Goal: Task Accomplishment & Management: Complete application form

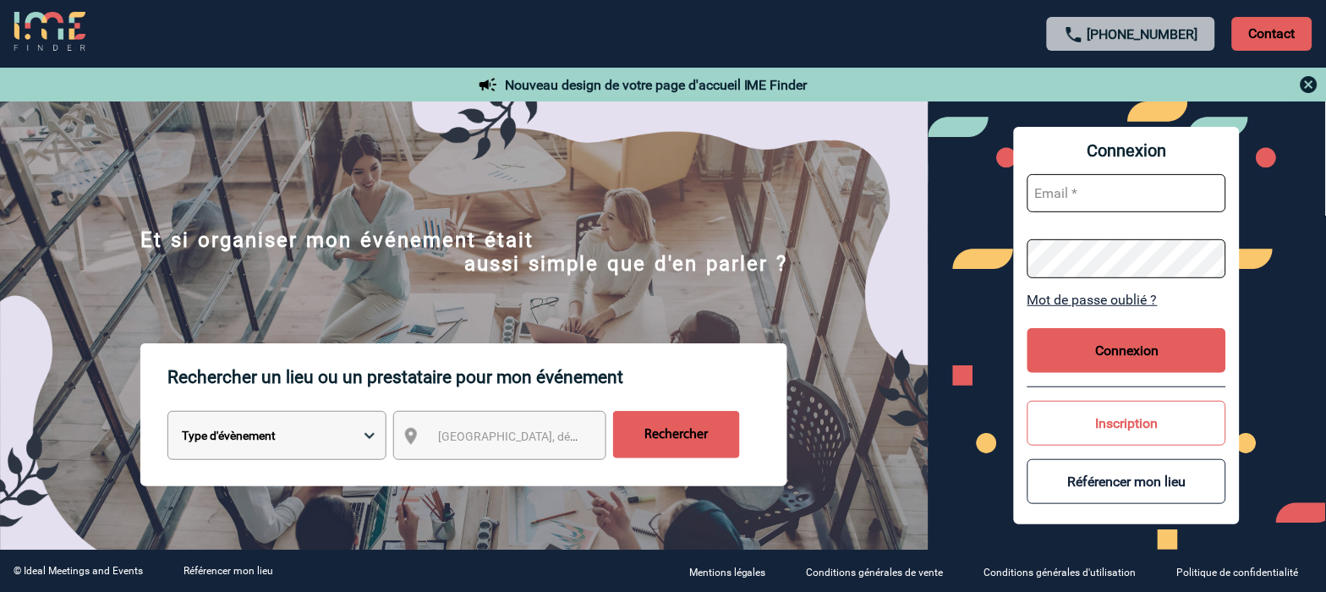
type input "vkalb@ime-groupe.com"
click at [1099, 357] on button "Connexion" at bounding box center [1126, 350] width 199 height 45
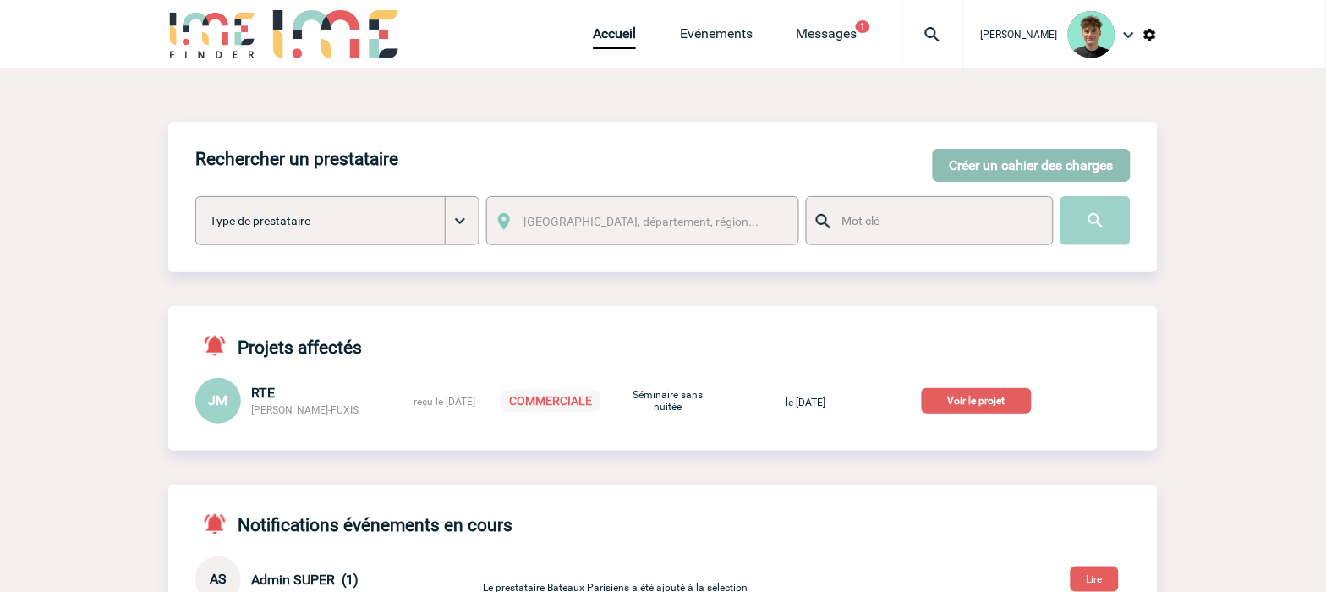
click at [1001, 150] on button "Créer un cahier des charges" at bounding box center [1032, 165] width 198 height 33
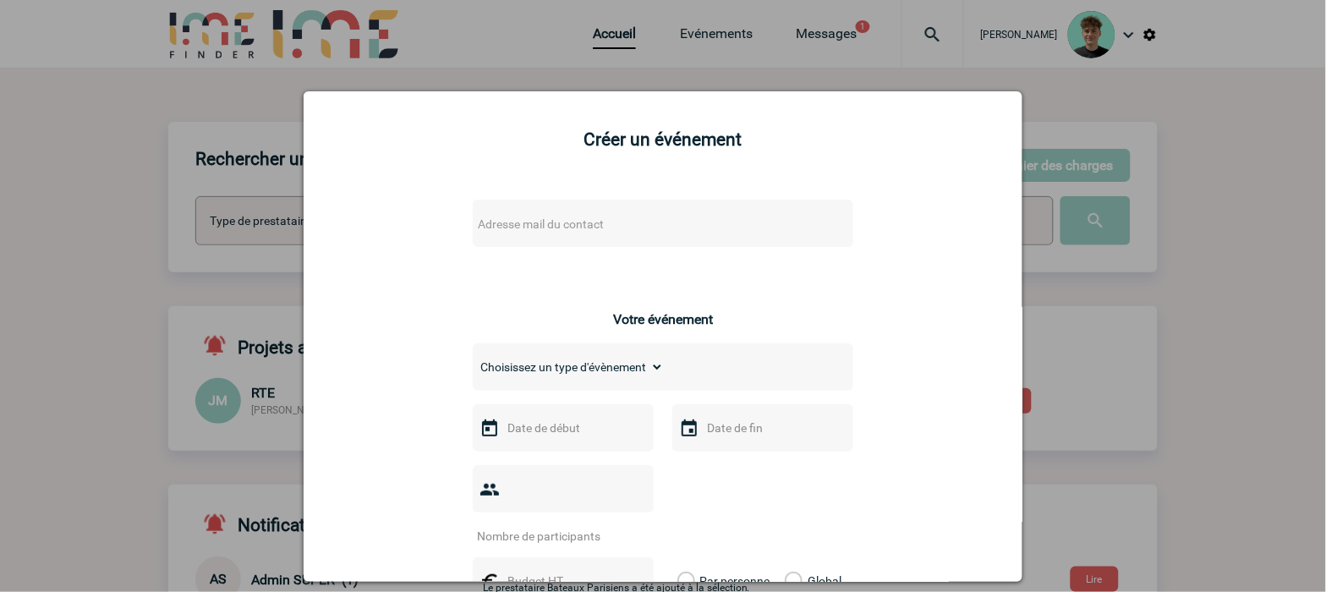
drag, startPoint x: 446, startPoint y: 237, endPoint x: 479, endPoint y: 231, distance: 33.5
click at [534, 214] on span "Adresse mail du contact" at bounding box center [619, 224] width 296 height 24
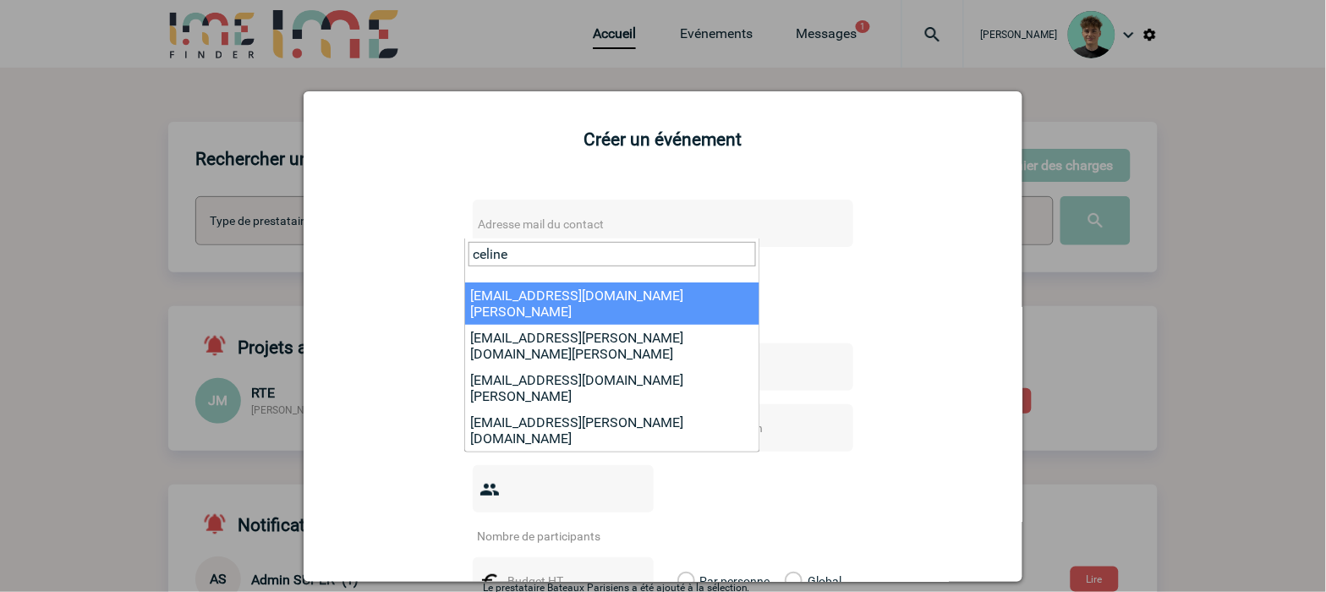
drag, startPoint x: 526, startPoint y: 257, endPoint x: 428, endPoint y: 243, distance: 99.1
click at [428, 243] on body "Victor KALB Accueil Evénements" at bounding box center [663, 440] width 1326 height 881
paste input "BARONE, Celine <celine.barone@capgemini.com>"
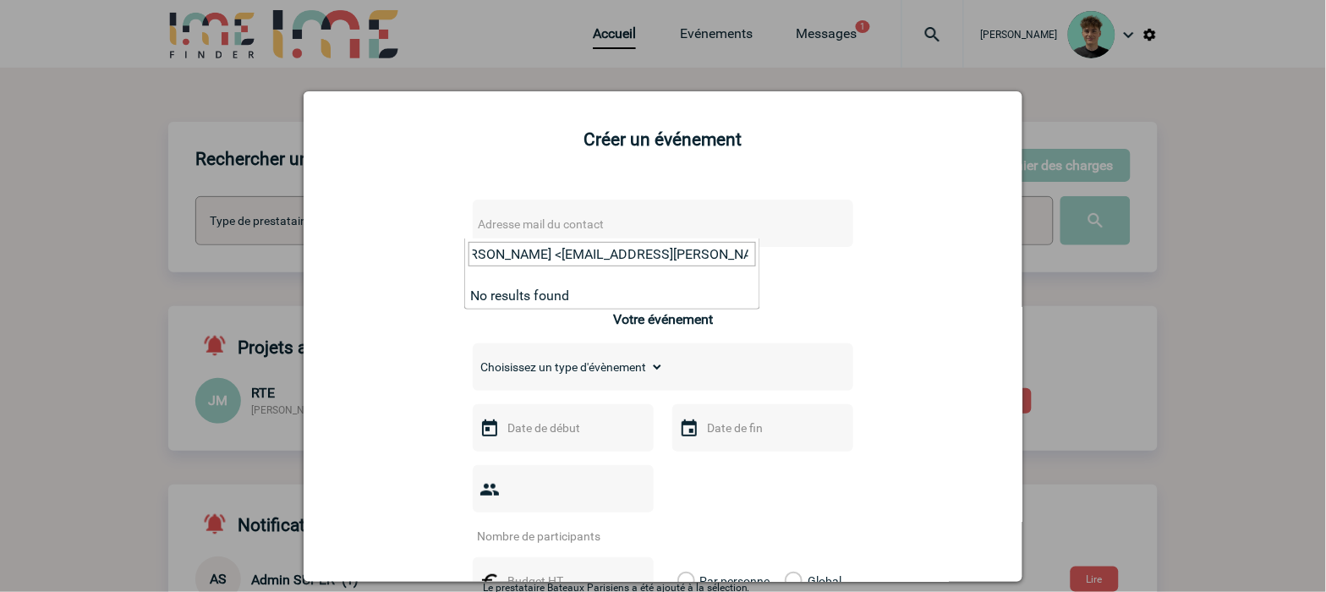
click at [550, 255] on input "BARONE, Celine <celine.barone@capgemini.com>" at bounding box center [611, 254] width 287 height 25
drag, startPoint x: 556, startPoint y: 255, endPoint x: 385, endPoint y: 263, distance: 171.9
click at [385, 263] on body "Victor KALB Accueil Evénements" at bounding box center [663, 440] width 1326 height 881
click at [697, 246] on input "celine.barone@capgemini.com>" at bounding box center [611, 254] width 287 height 25
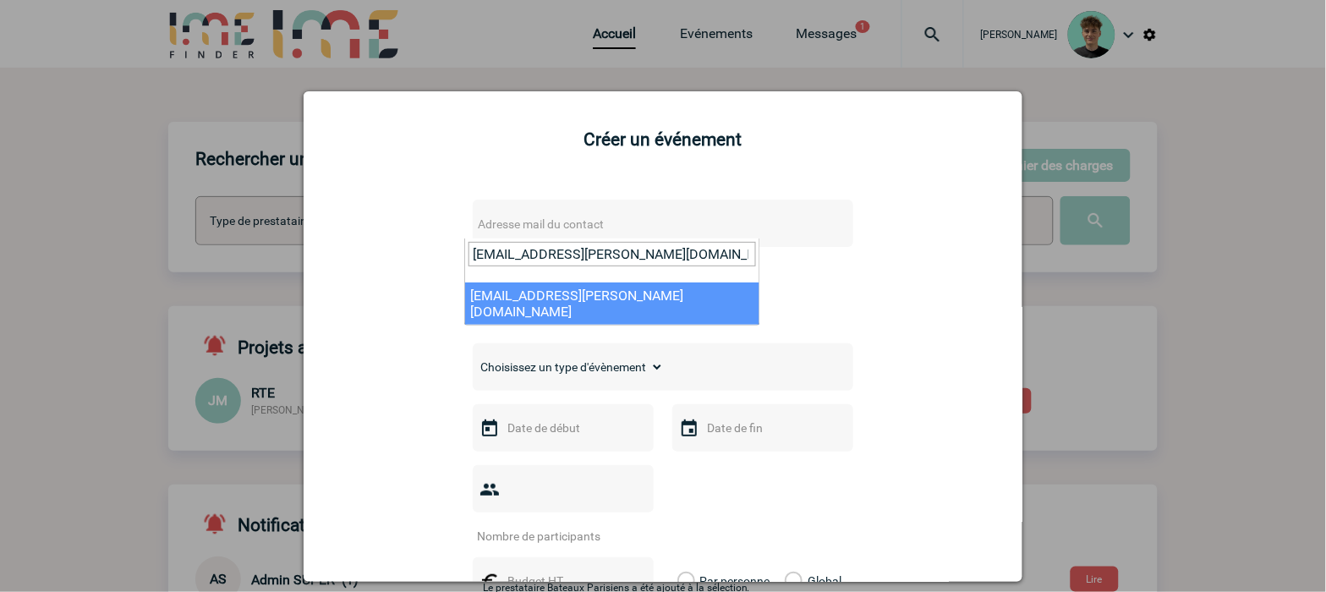
type input "celine.barone@capgemini.com"
select select "109660"
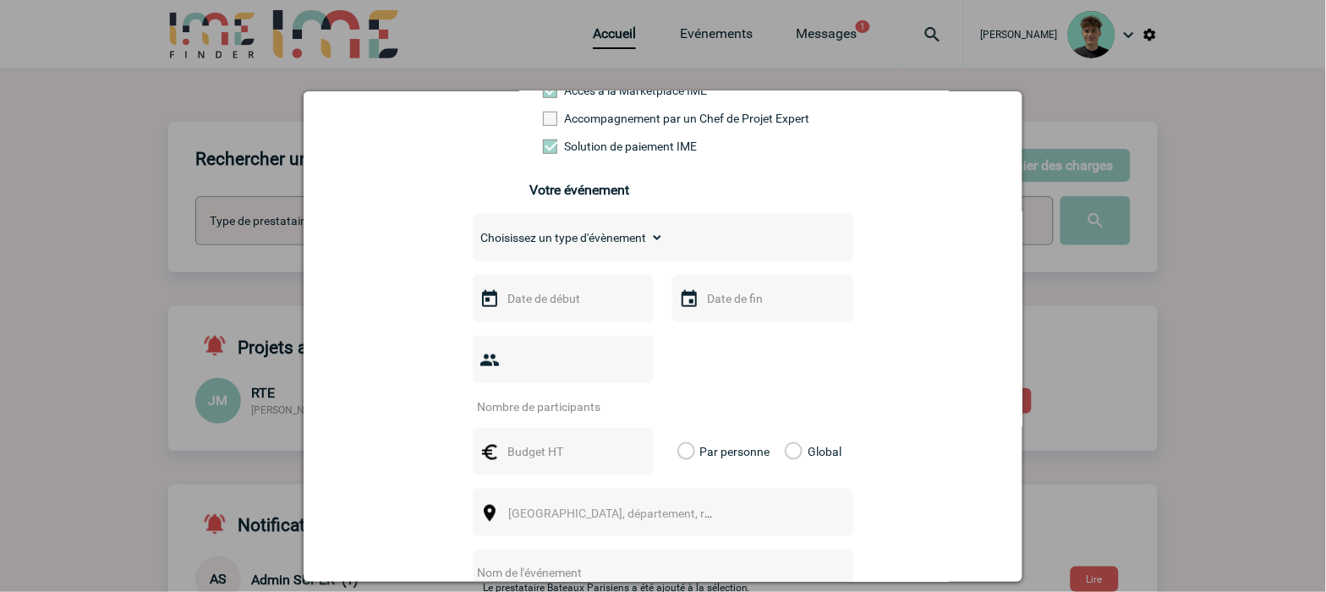
scroll to position [375, 0]
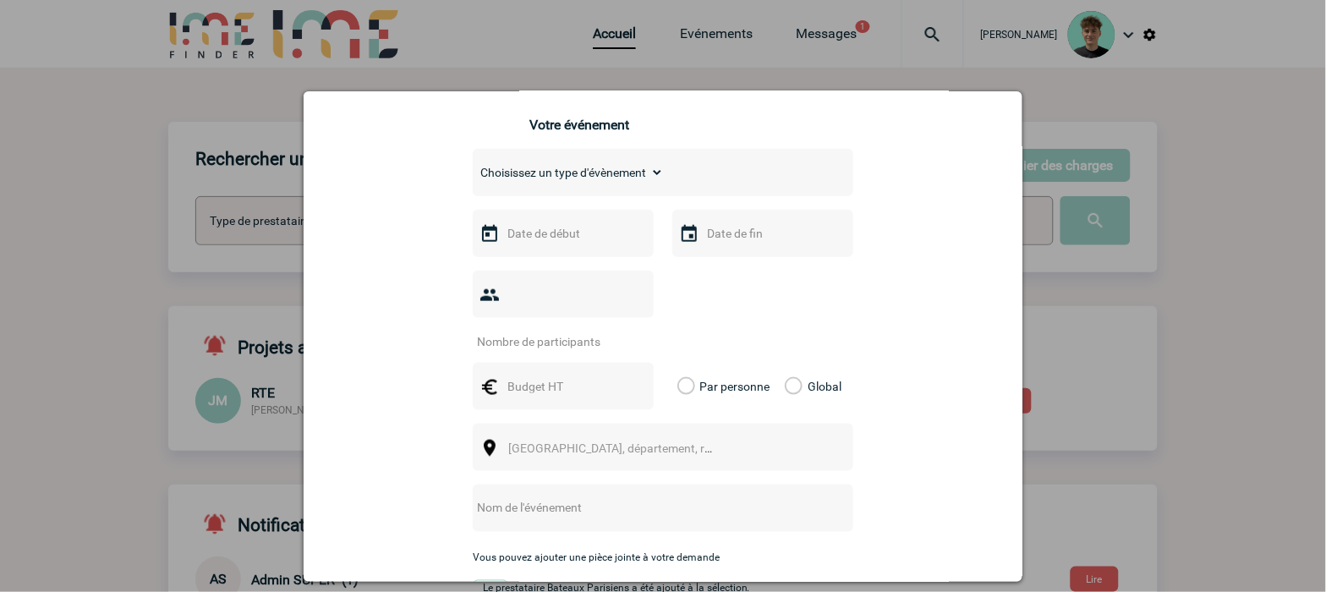
click at [631, 184] on select "Choisissez un type d'évènement Séminaire avec nuitée Séminaire sans nuitée Repa…" at bounding box center [568, 173] width 191 height 24
click at [473, 172] on select "Choisissez un type d'évènement Séminaire avec nuitée Séminaire sans nuitée Repa…" at bounding box center [568, 173] width 191 height 24
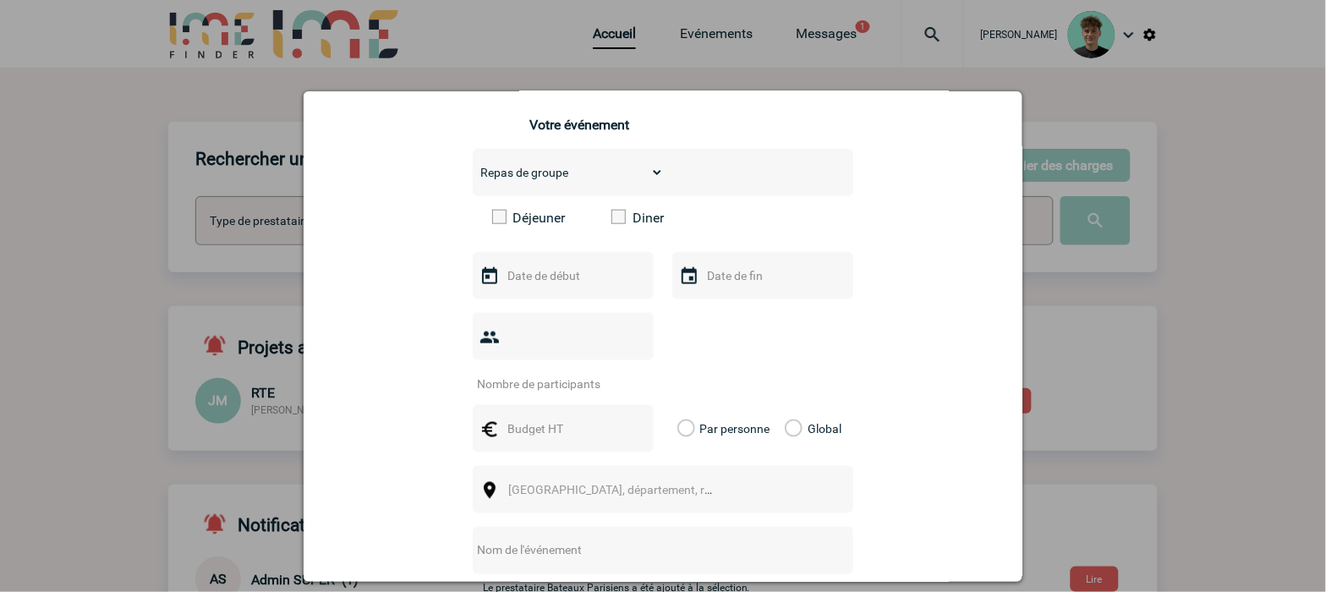
click at [578, 184] on select "Choisissez un type d'évènement Séminaire avec nuitée Séminaire sans nuitée Repa…" at bounding box center [568, 173] width 191 height 24
select select "5"
click at [473, 172] on select "Choisissez un type d'évènement Séminaire avec nuitée Séminaire sans nuitée Repa…" at bounding box center [568, 173] width 191 height 24
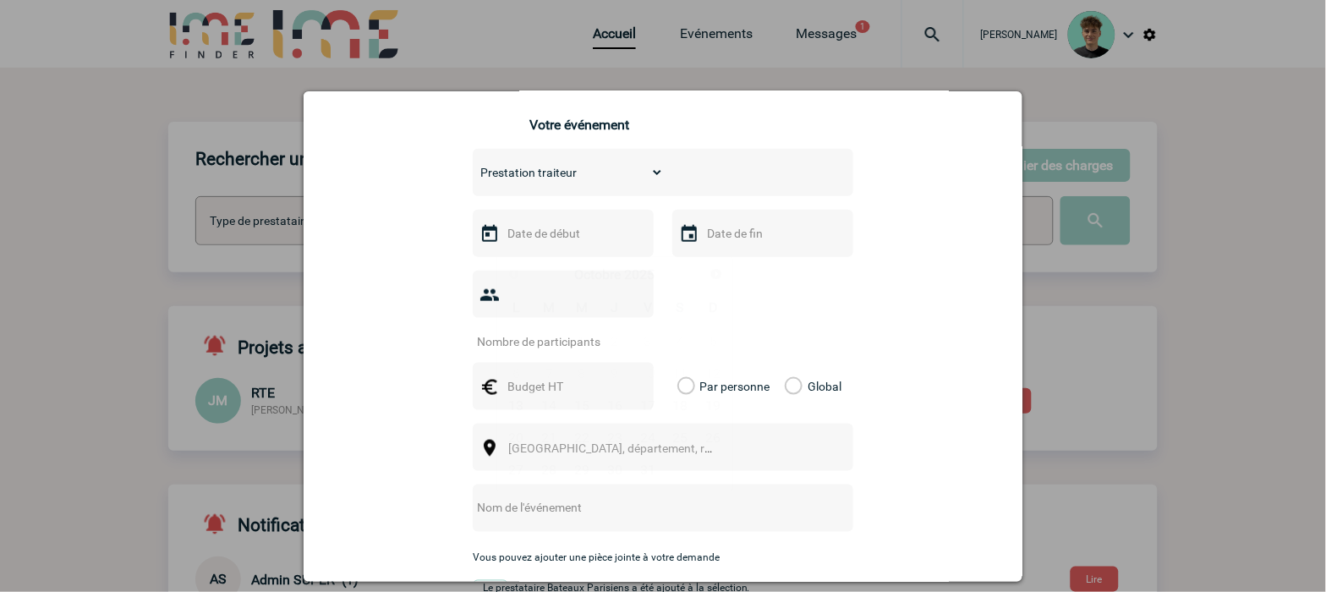
click at [545, 240] on input "text" at bounding box center [561, 233] width 117 height 22
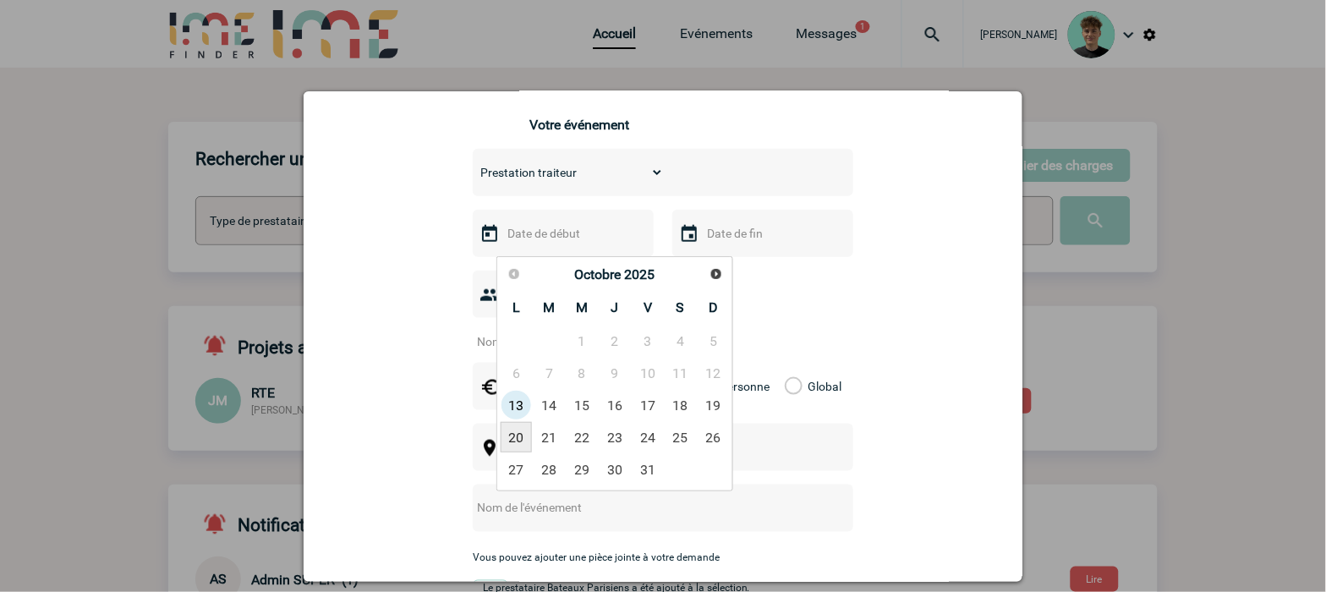
click at [522, 438] on link "20" at bounding box center [516, 437] width 31 height 30
type input "20-10-2025"
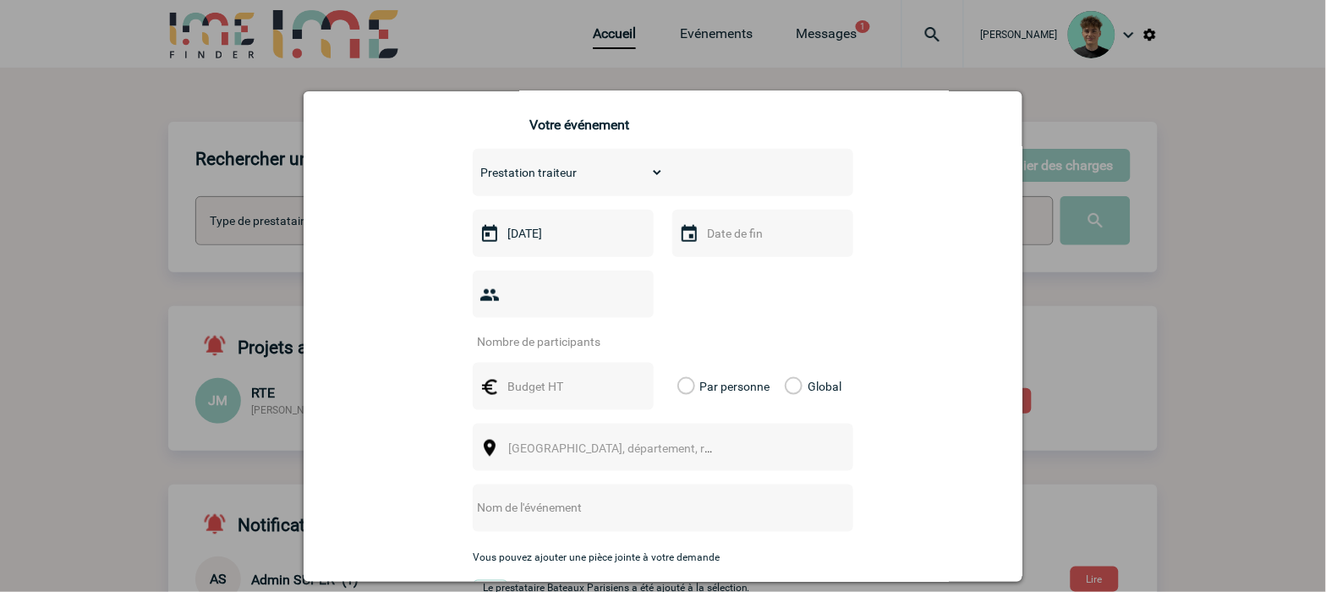
drag, startPoint x: 691, startPoint y: 240, endPoint x: 707, endPoint y: 238, distance: 16.2
click at [693, 240] on div at bounding box center [762, 233] width 181 height 47
click at [711, 239] on input "text" at bounding box center [761, 233] width 117 height 22
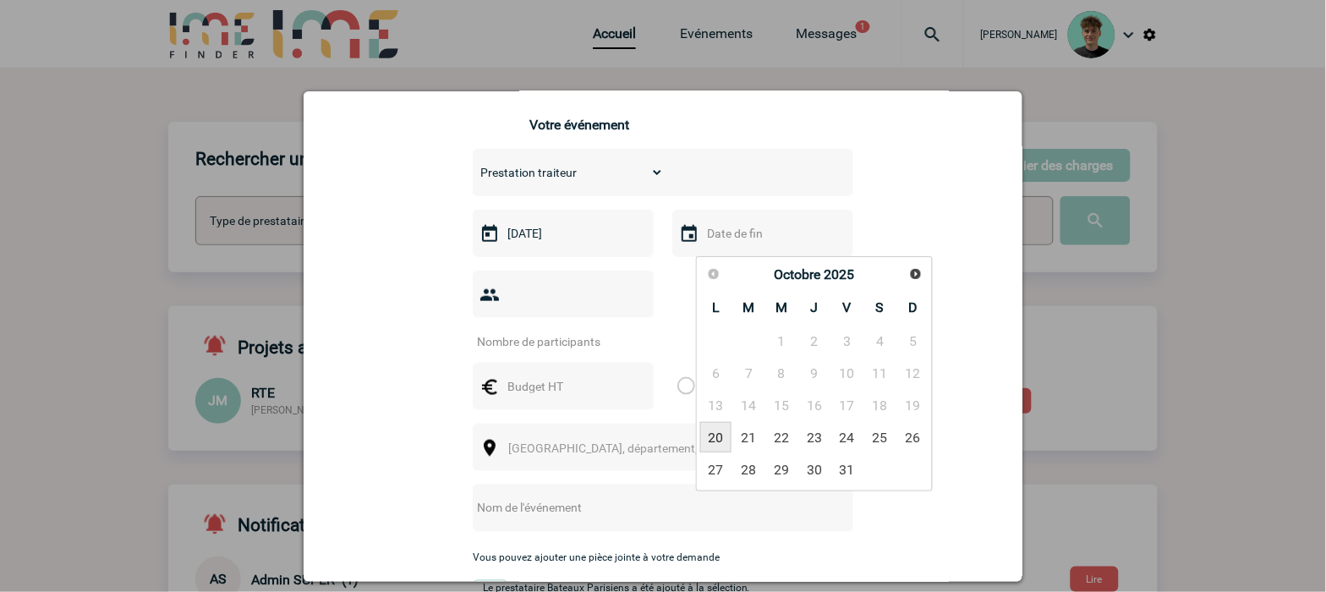
click at [714, 438] on link "20" at bounding box center [715, 437] width 31 height 30
type input "20-10-2025"
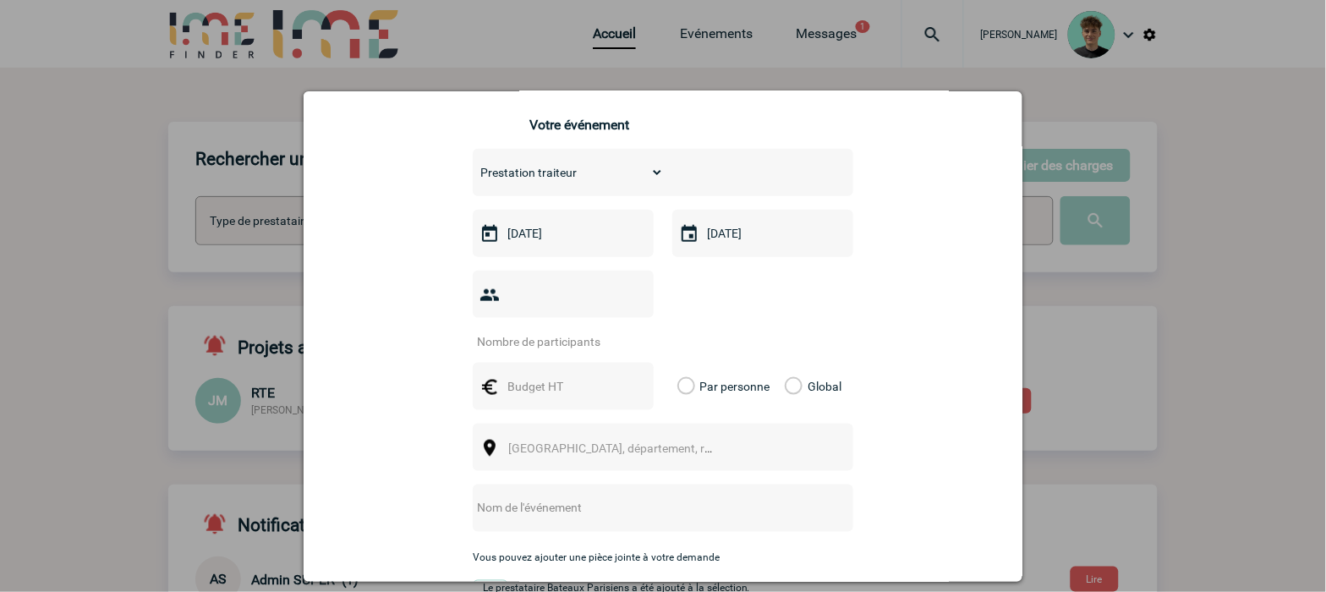
click at [572, 331] on input "number" at bounding box center [552, 342] width 159 height 22
click at [534, 375] on input "text" at bounding box center [561, 386] width 117 height 22
click at [543, 375] on input "text" at bounding box center [561, 386] width 117 height 22
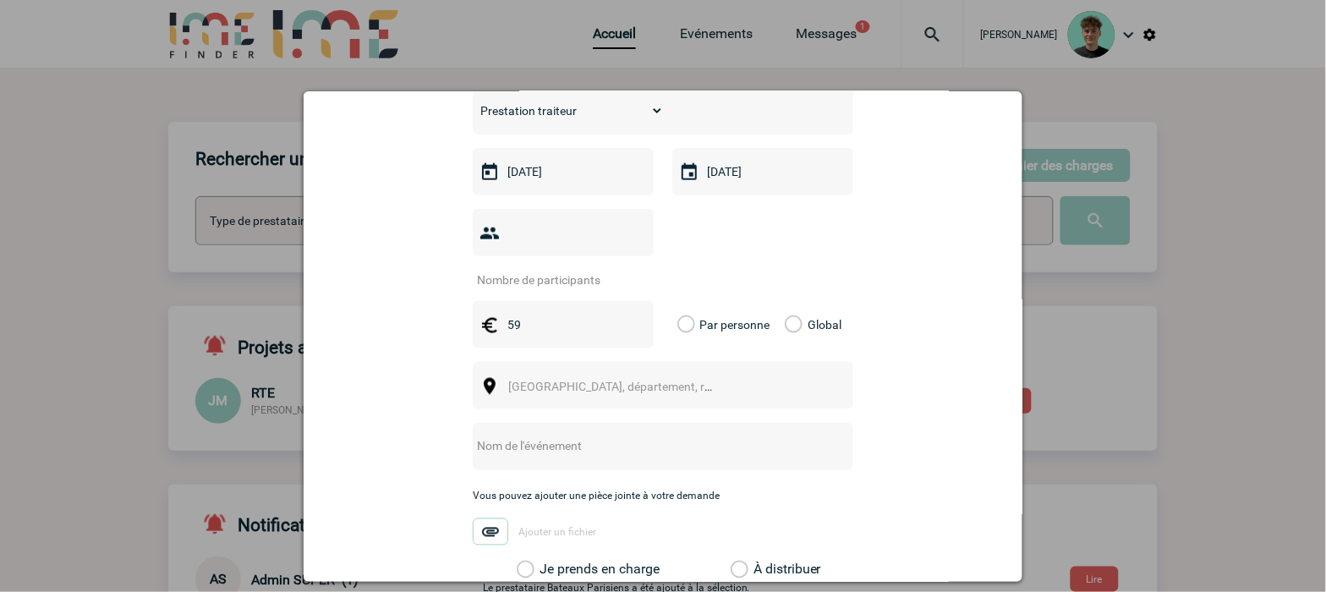
scroll to position [469, 0]
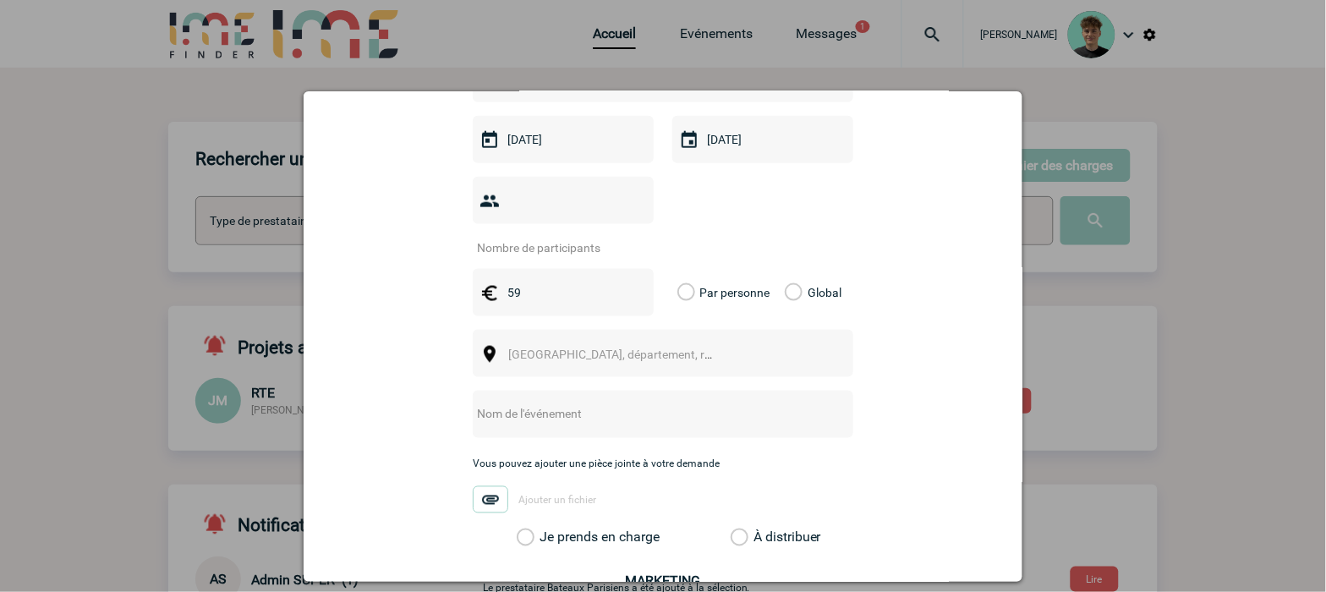
type input "59"
click at [672, 343] on span "Ville, département, région..." at bounding box center [617, 354] width 233 height 24
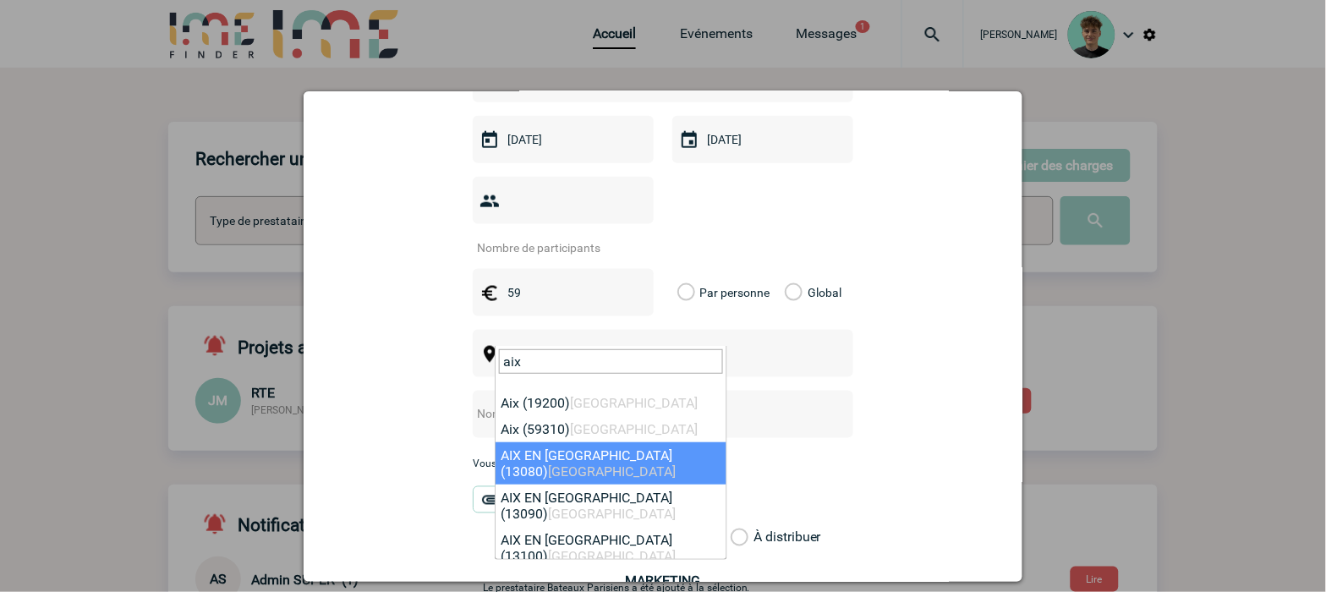
type input "aix"
select select "7194"
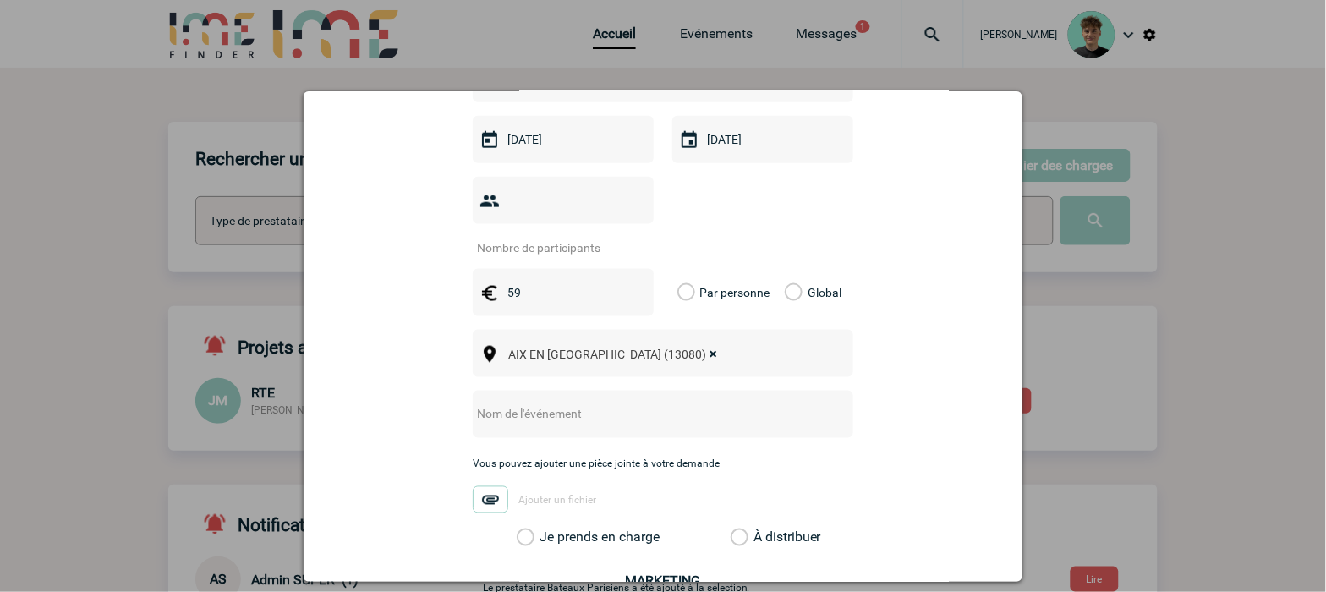
click at [623, 403] on input "text" at bounding box center [641, 414] width 336 height 22
click at [595, 403] on input "text" at bounding box center [641, 414] width 336 height 22
paste input "PETIT DEJEUNER POUR LE 20 OCTOBRE"
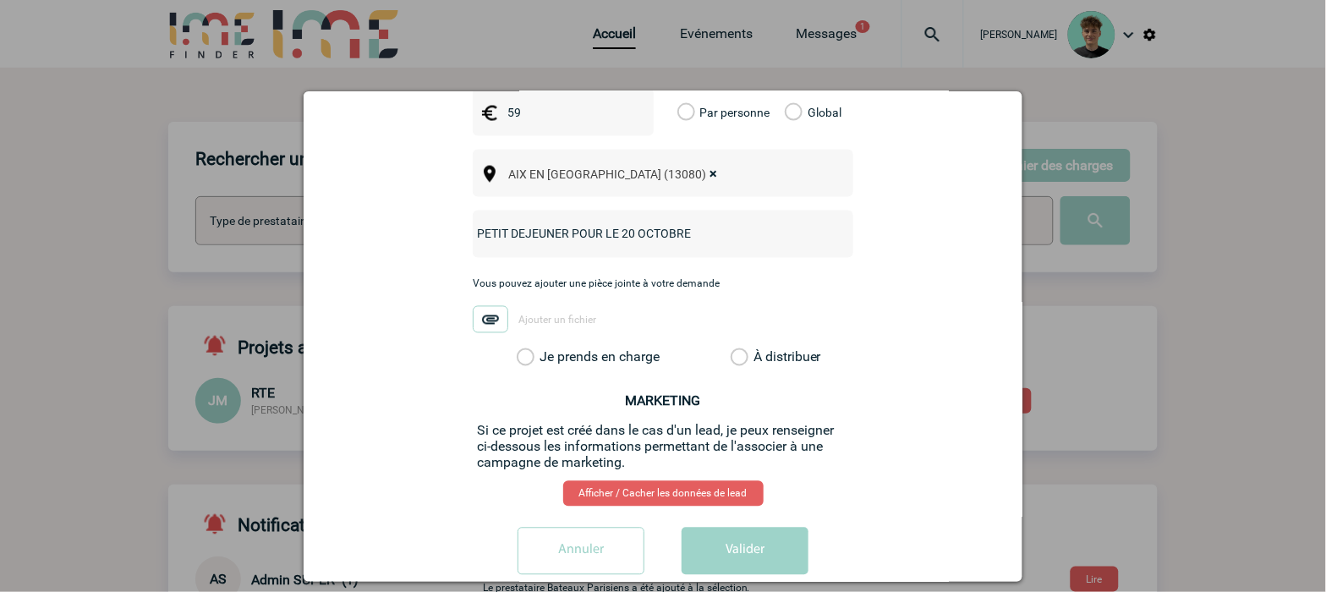
scroll to position [657, 0]
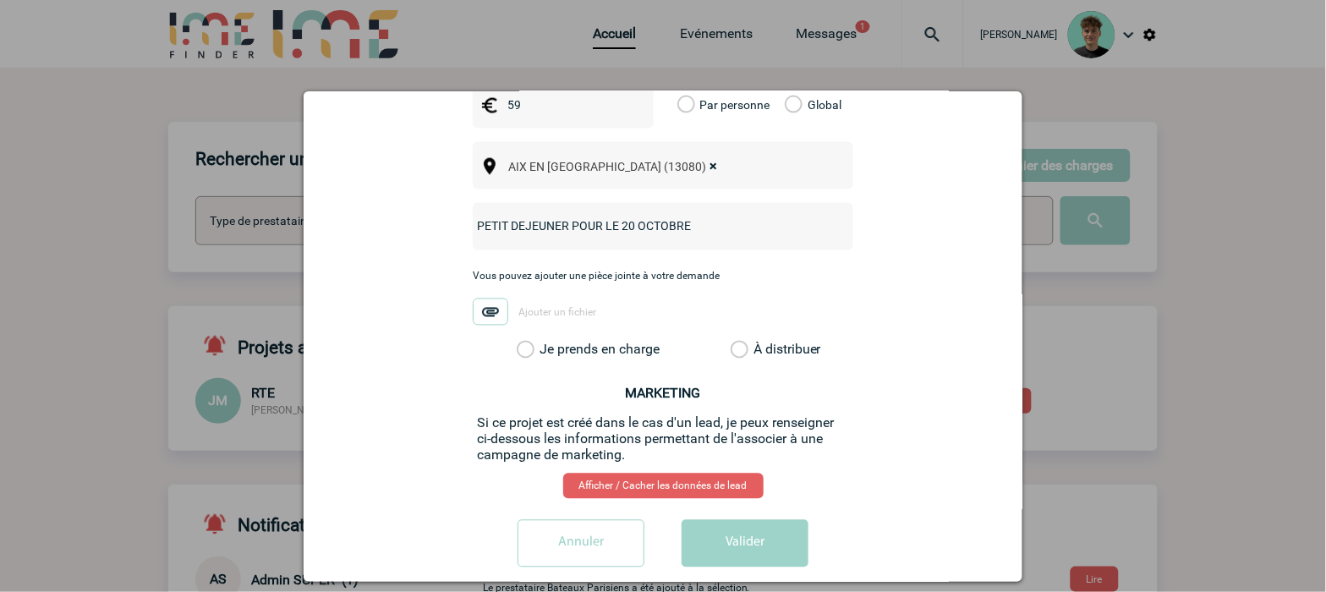
type input "PETIT DEJEUNER POUR LE 20 OCTOBRE"
click at [545, 342] on label "Je prends en charge" at bounding box center [531, 350] width 29 height 17
click at [0, 0] on input "Je prends en charge" at bounding box center [0, 0] width 0 height 0
click at [746, 534] on button "Valider" at bounding box center [745, 543] width 127 height 47
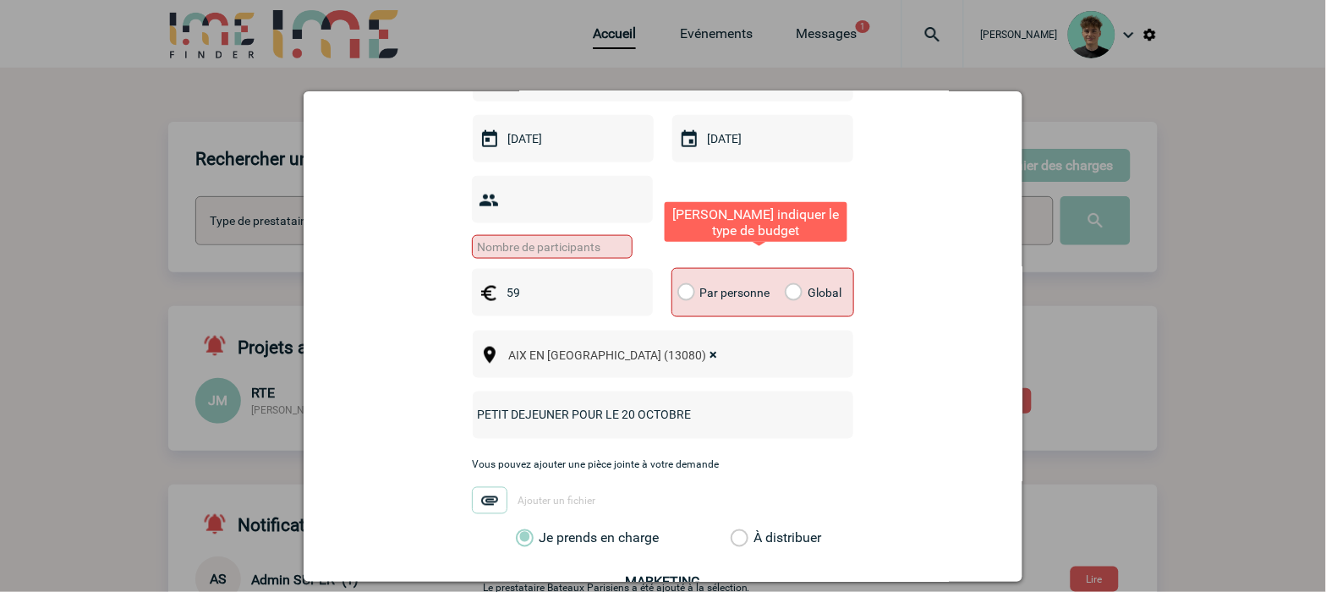
click at [796, 269] on label "Global" at bounding box center [790, 292] width 11 height 47
click at [0, 0] on input "Global" at bounding box center [0, 0] width 0 height 0
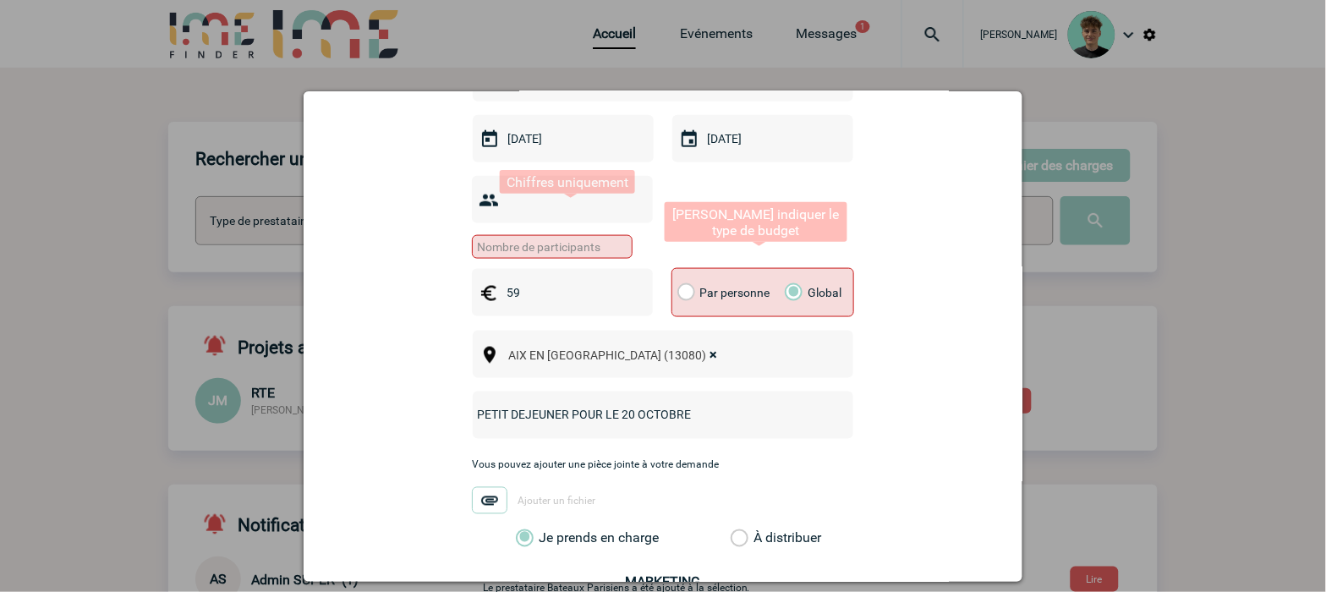
click at [580, 235] on input "number" at bounding box center [552, 247] width 161 height 24
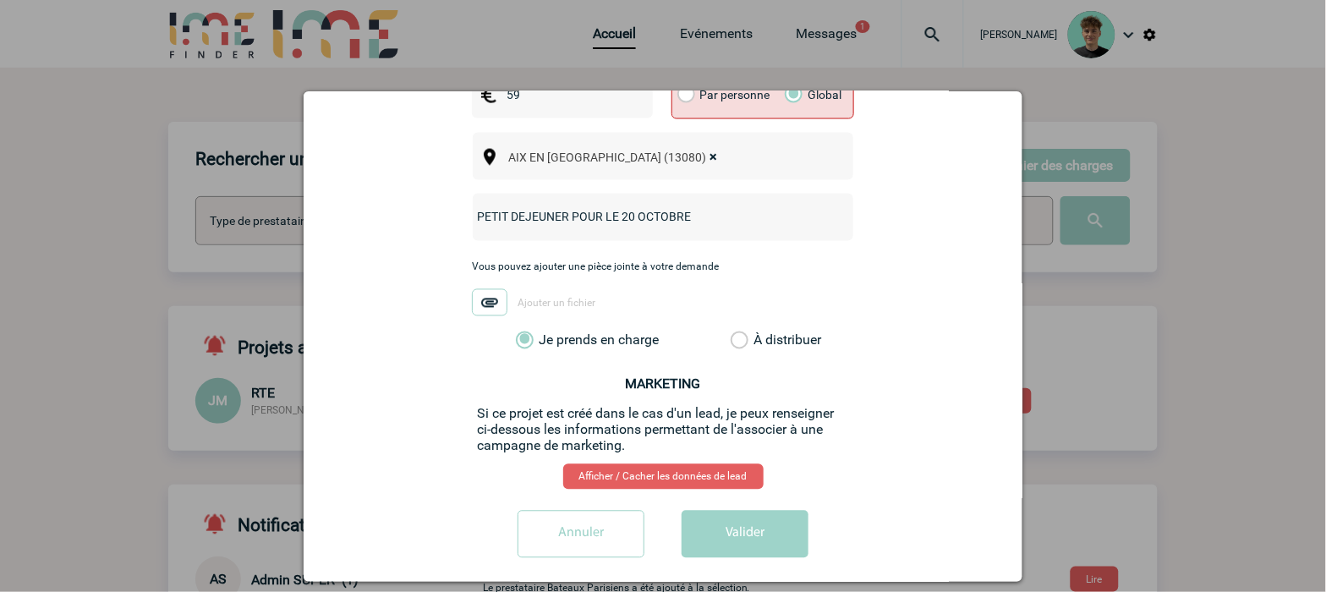
scroll to position [669, 0]
type input "10"
click at [722, 528] on button "Valider" at bounding box center [745, 533] width 127 height 47
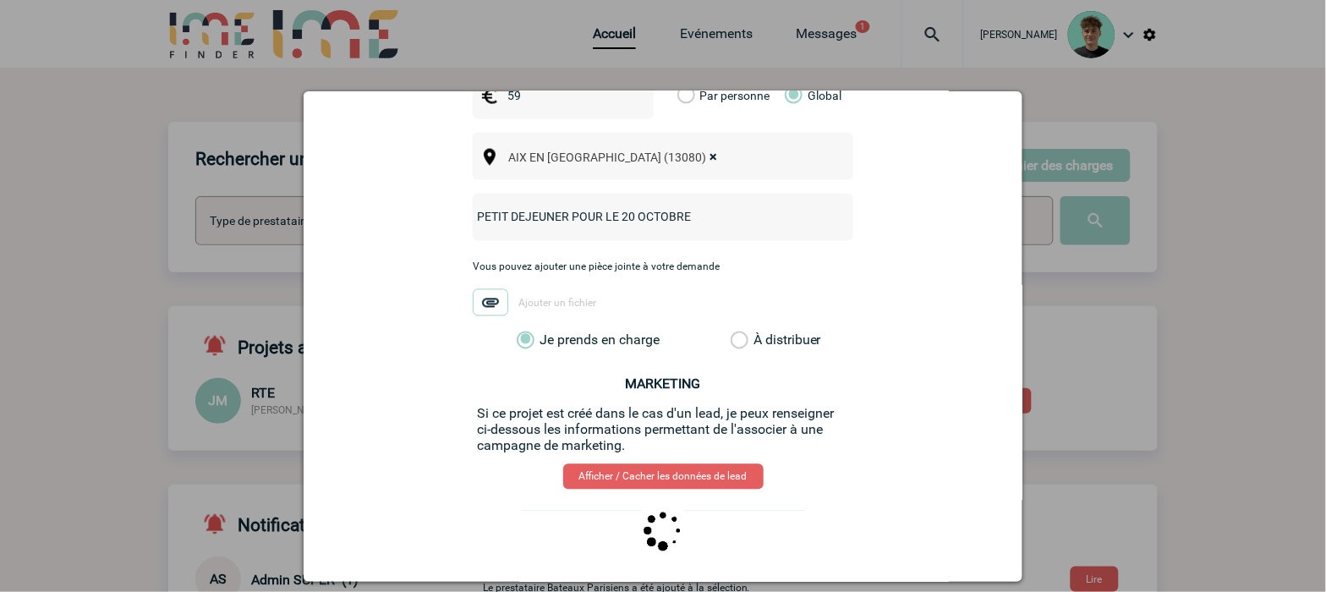
scroll to position [0, 0]
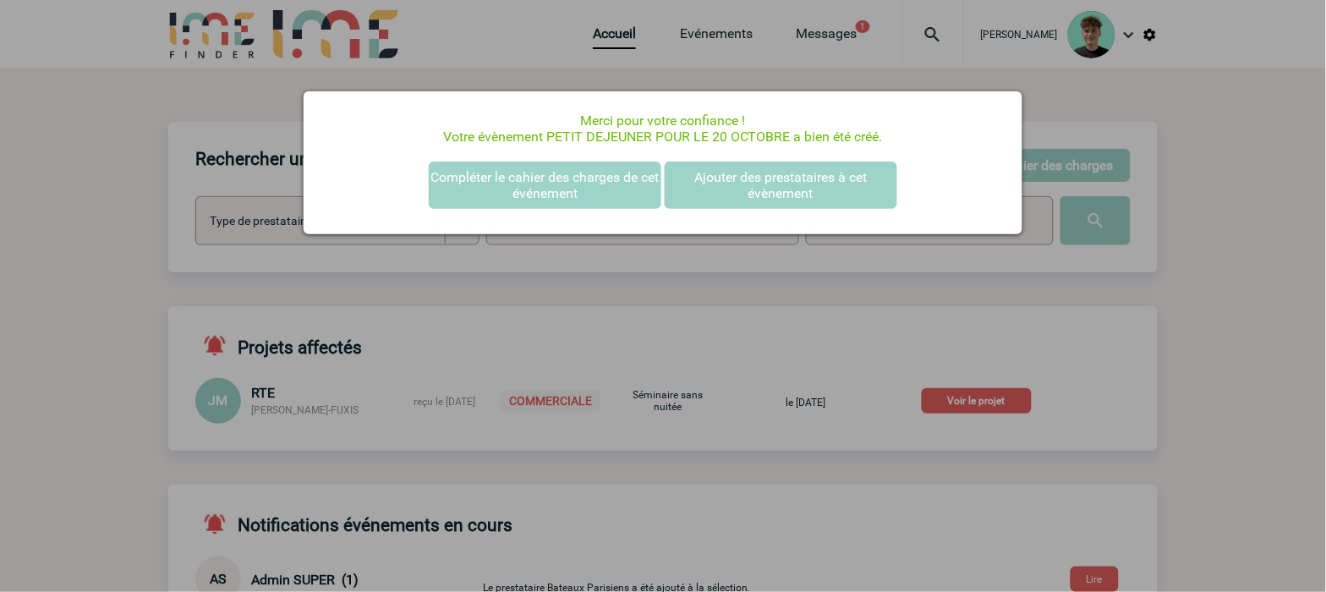
click at [1256, 271] on div at bounding box center [663, 296] width 1326 height 592
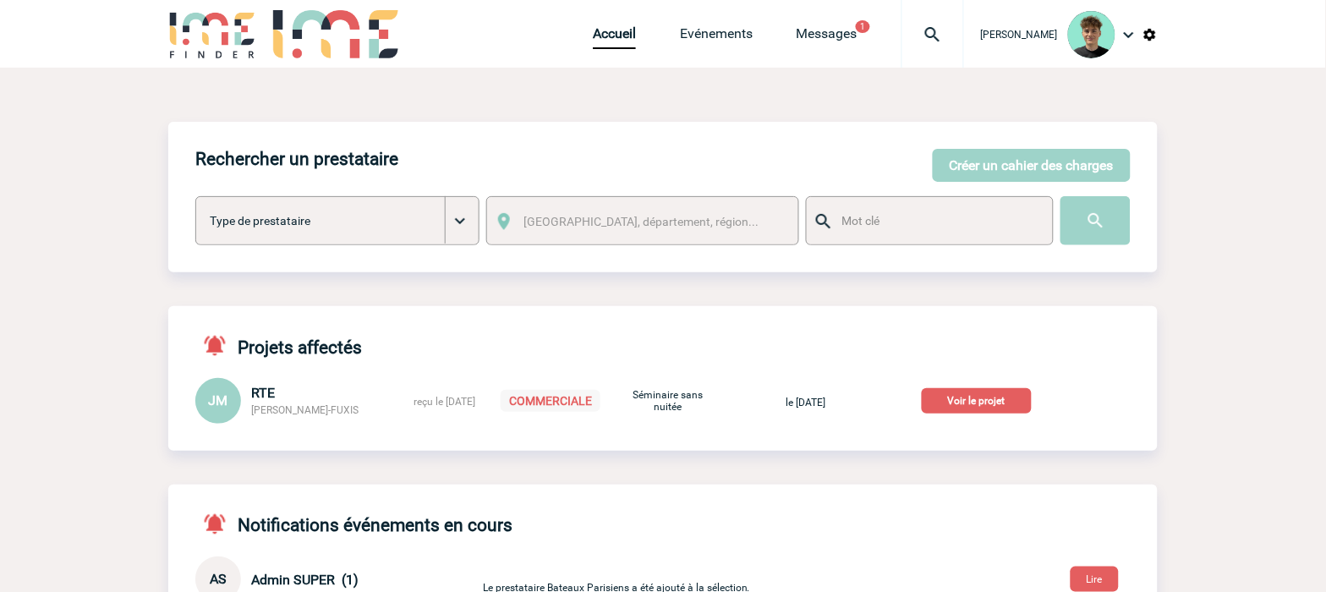
click at [942, 36] on img at bounding box center [932, 35] width 61 height 20
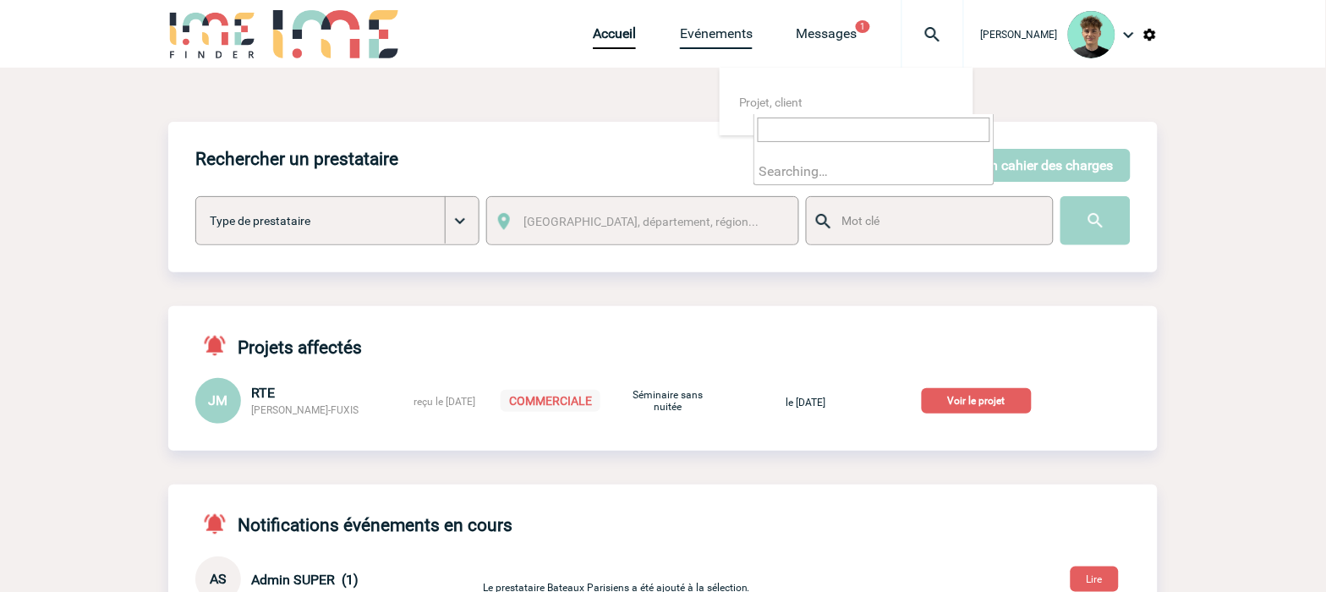
click at [729, 35] on link "Evénements" at bounding box center [716, 37] width 73 height 24
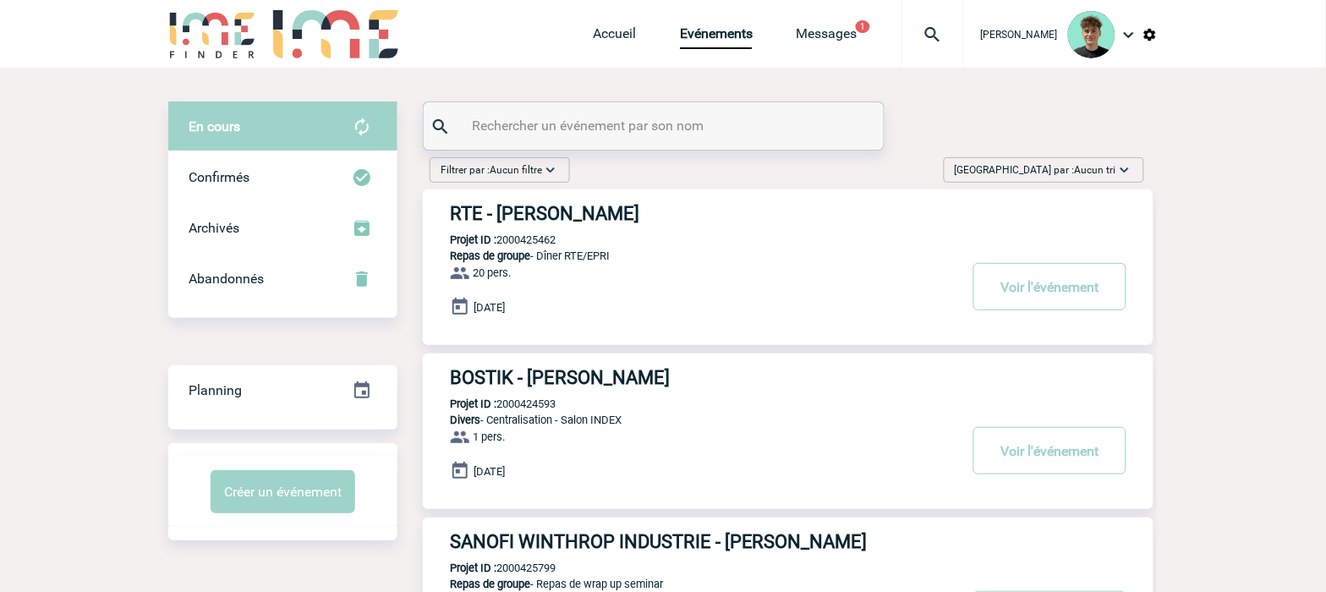
click at [1112, 169] on span "Aucun tri" at bounding box center [1095, 170] width 41 height 12
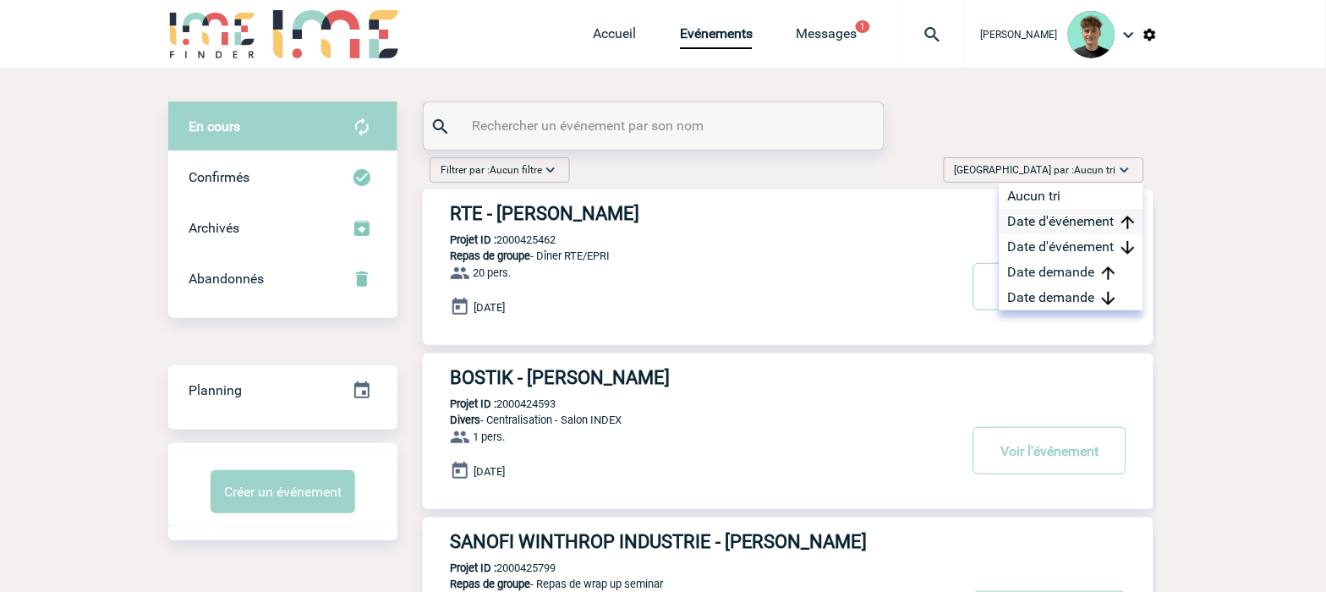
click at [1052, 209] on div "Date d'événement" at bounding box center [1071, 221] width 144 height 25
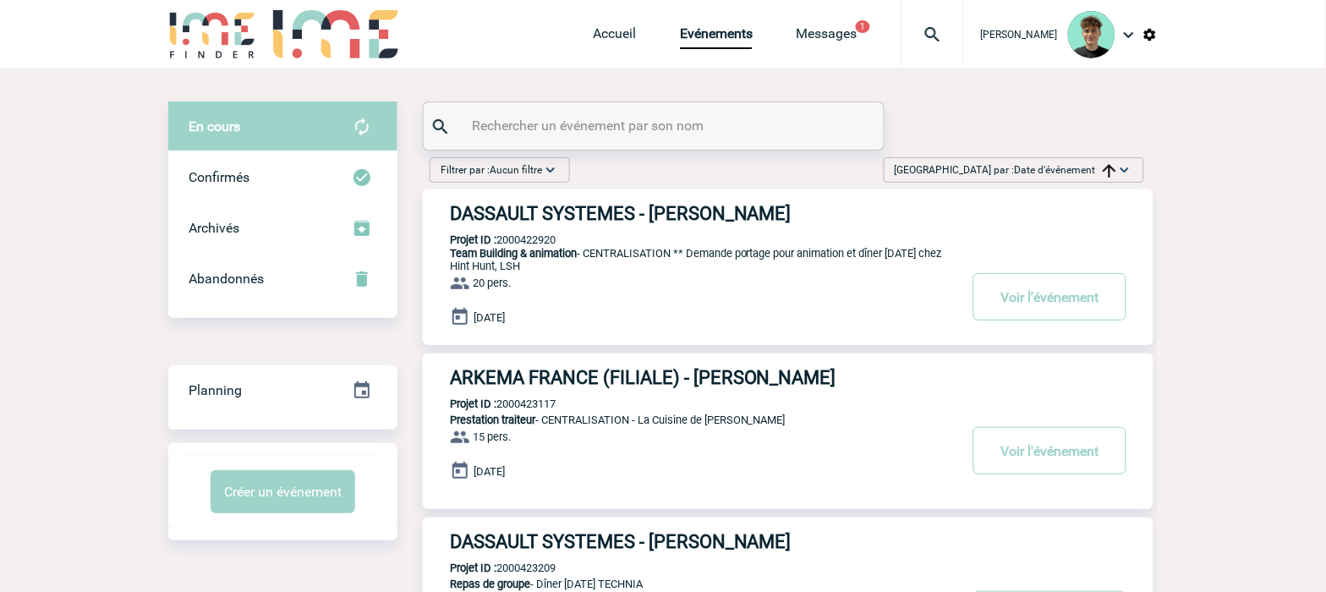
click at [1047, 164] on span "Date d'événement" at bounding box center [1065, 170] width 101 height 12
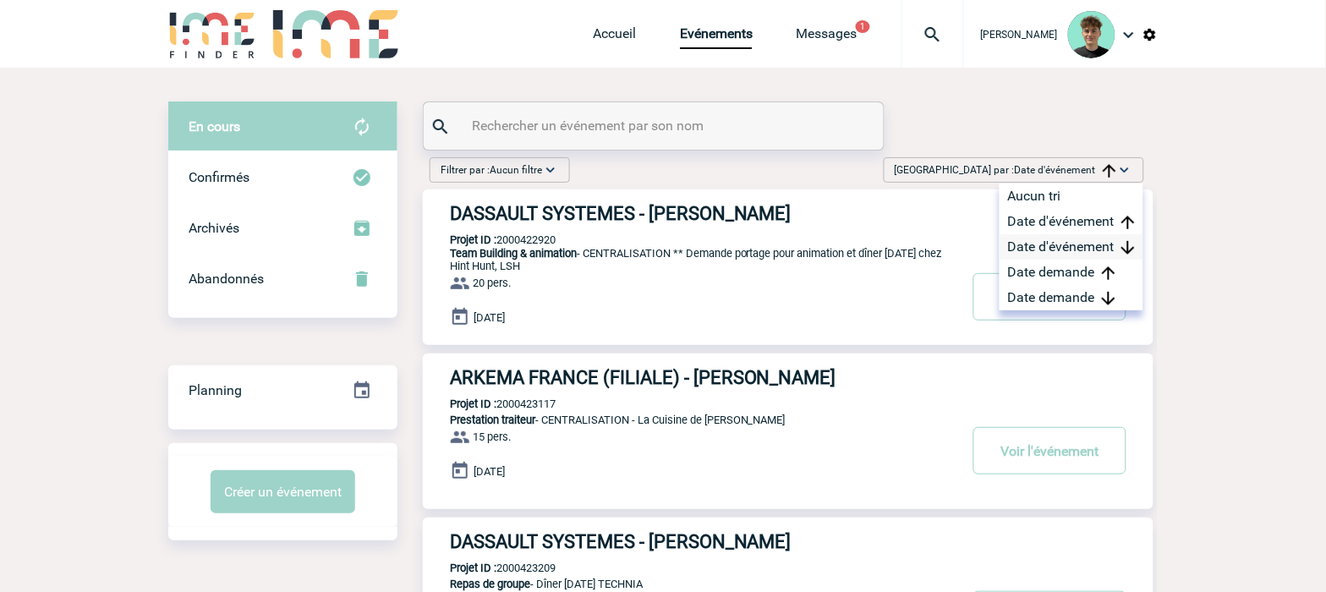
click at [1036, 245] on div "Date d'événement" at bounding box center [1071, 246] width 144 height 25
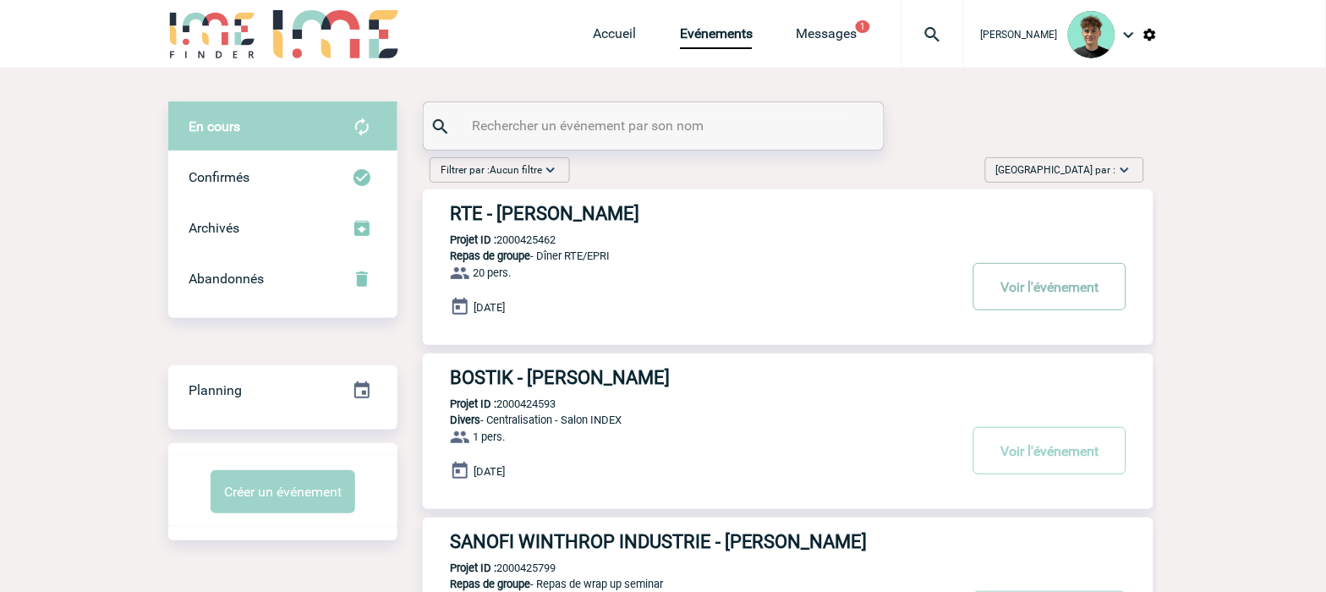
click at [1027, 288] on button "Voir l'événement" at bounding box center [1049, 286] width 153 height 47
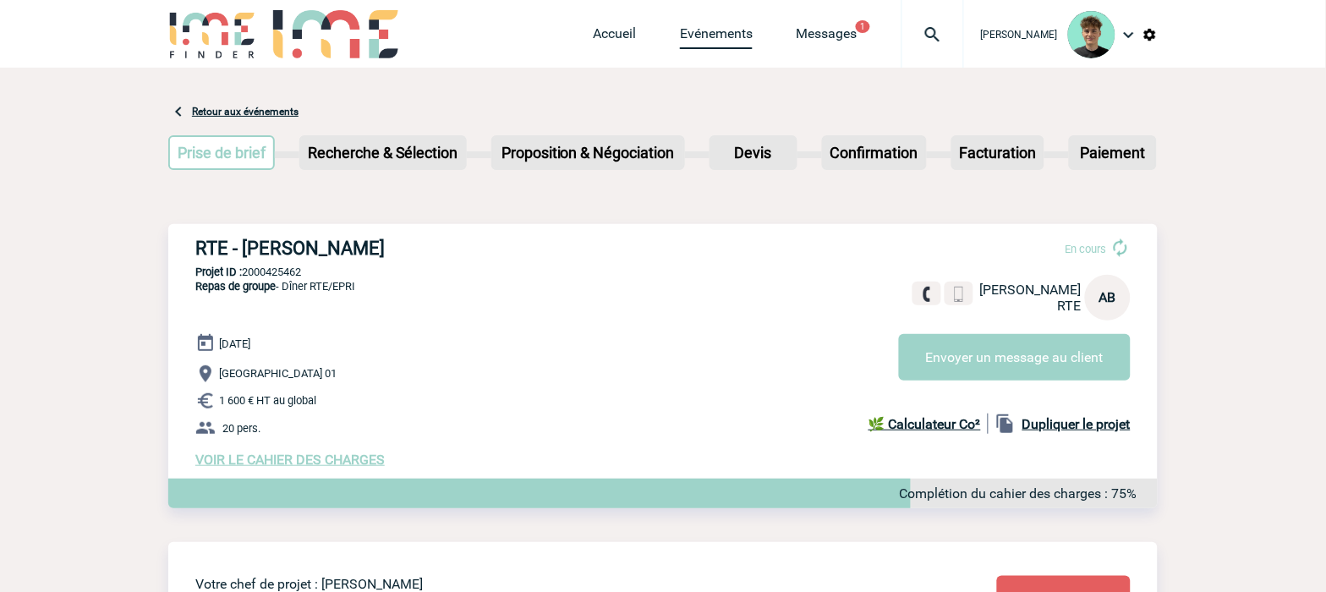
click at [753, 31] on link "Evénements" at bounding box center [716, 37] width 73 height 24
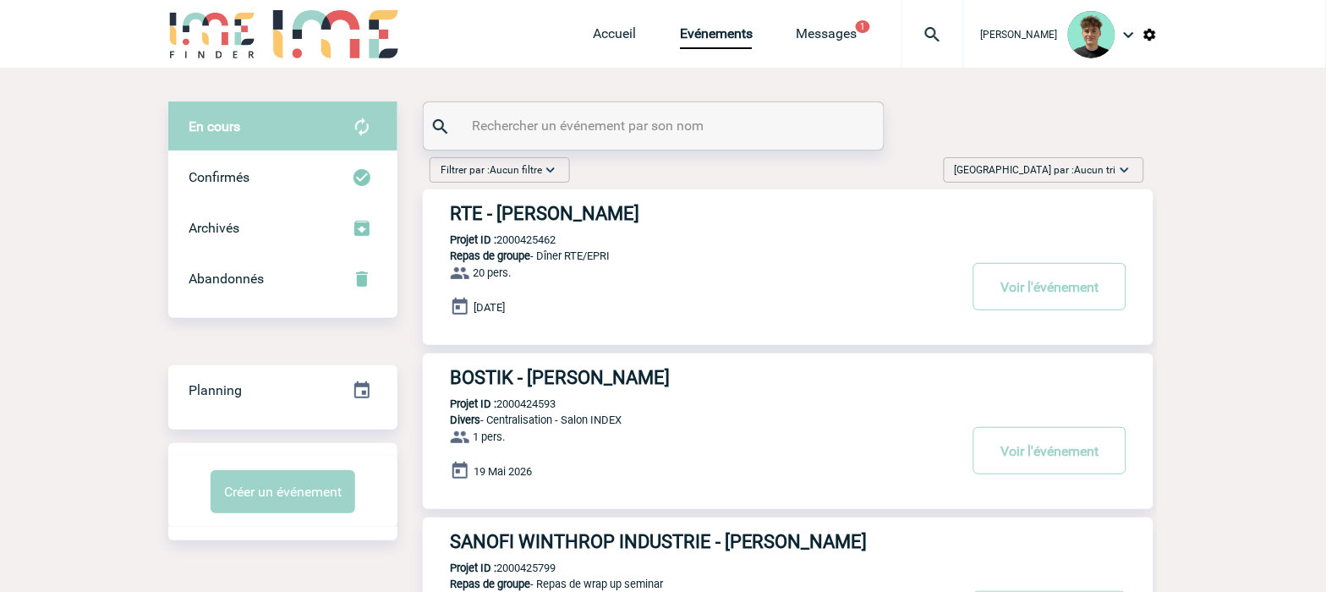
click at [1071, 167] on span "Trier par : Aucun tri" at bounding box center [1036, 170] width 162 height 17
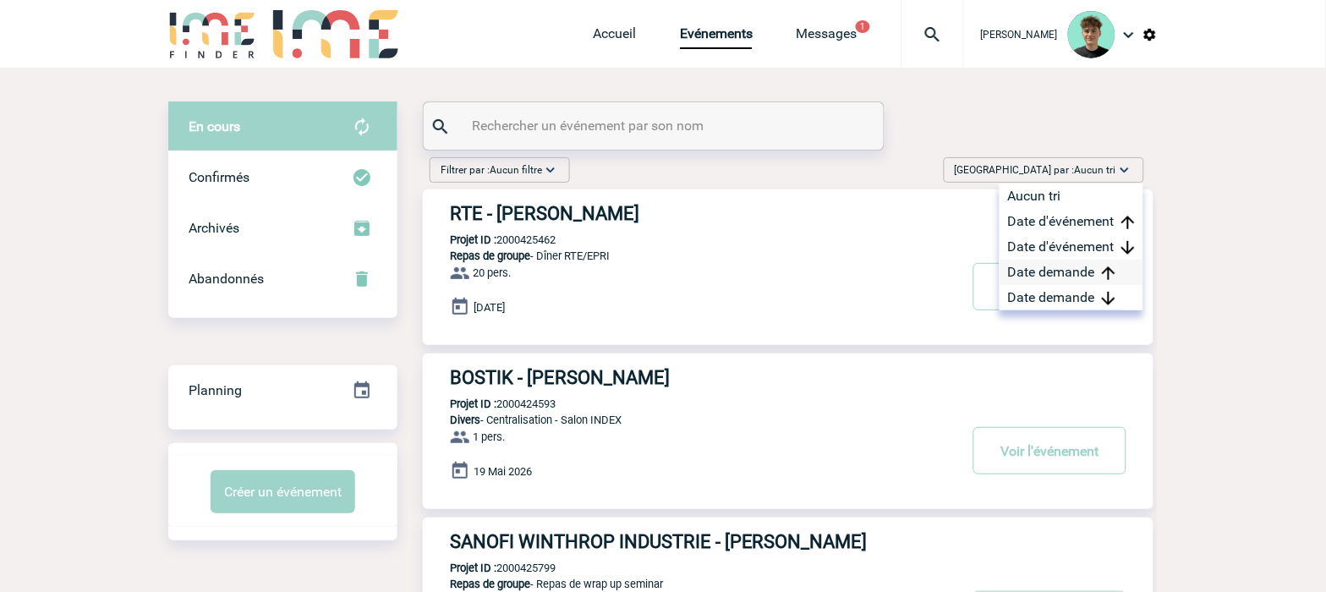
click at [1067, 268] on div "Date demande" at bounding box center [1071, 272] width 144 height 25
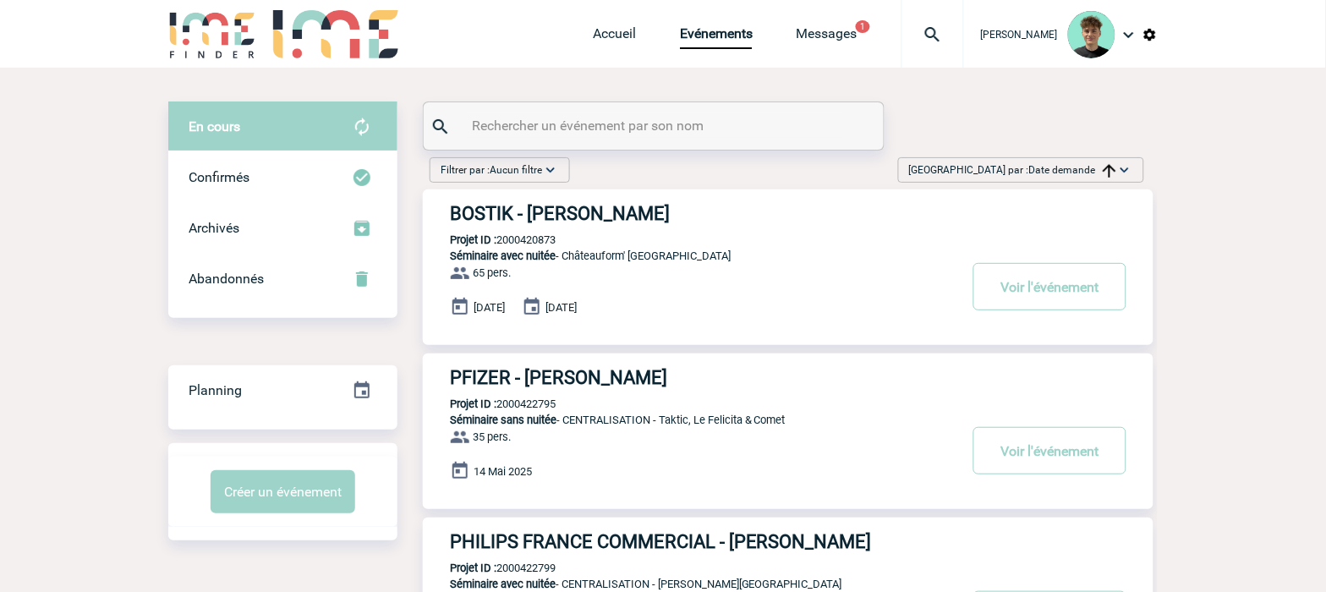
click at [1078, 159] on div "Trier par : Date demande Aucun tri Date d'événement Date d'événement Date deman…" at bounding box center [1021, 169] width 246 height 25
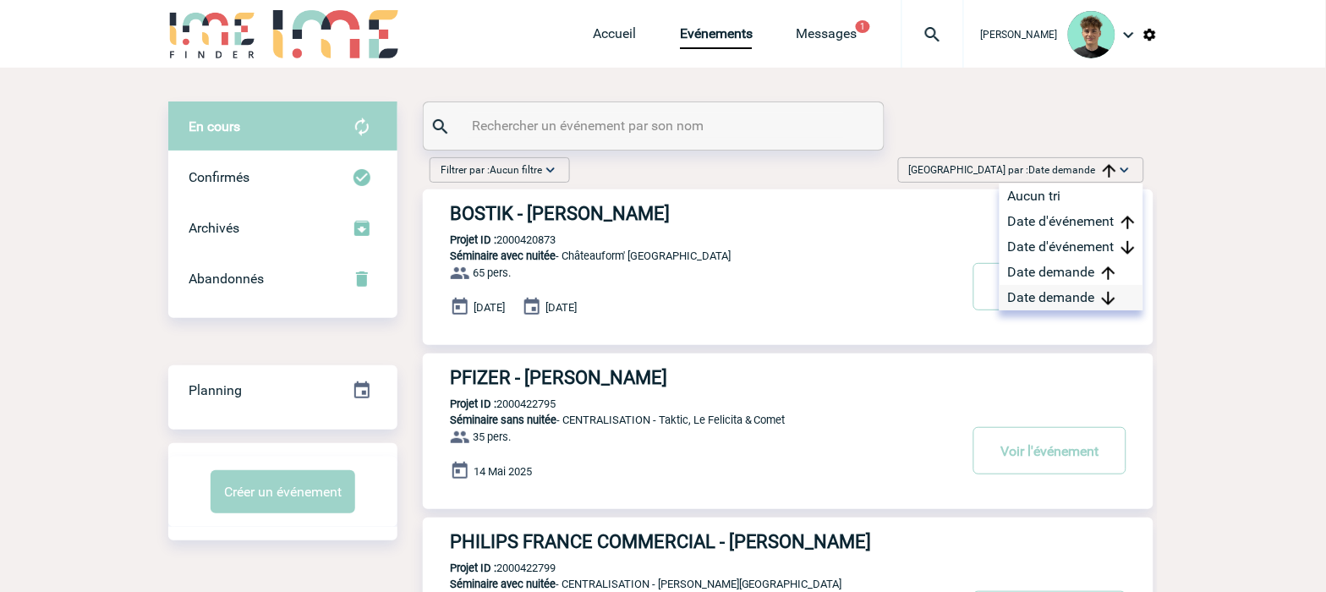
click at [1079, 294] on div "Date demande" at bounding box center [1071, 297] width 144 height 25
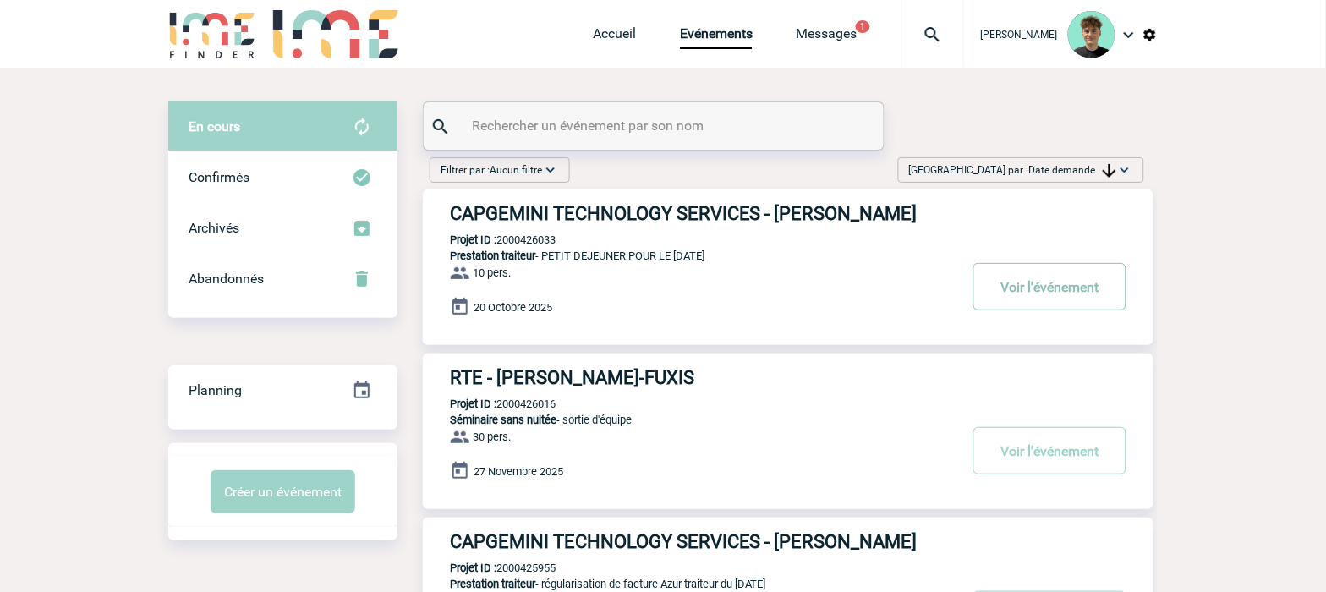
click at [994, 287] on button "Voir l'événement" at bounding box center [1049, 286] width 153 height 47
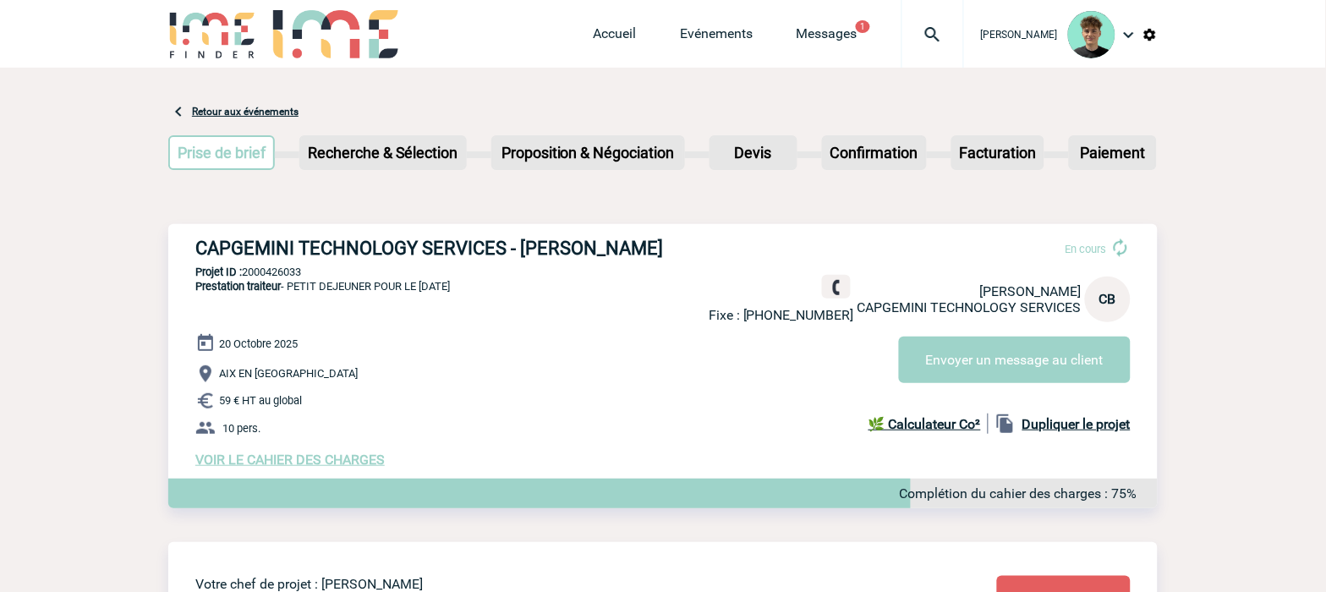
click at [268, 245] on h3 "CAPGEMINI TECHNOLOGY SERVICES - Céline BARONE" at bounding box center [448, 248] width 507 height 21
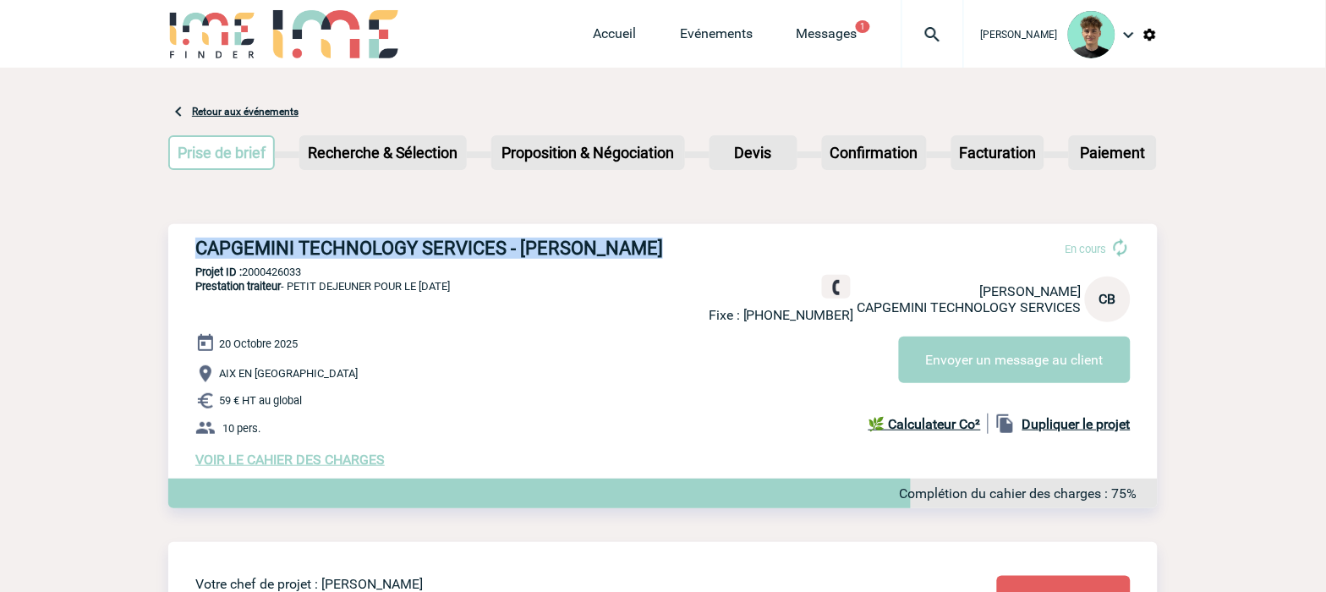
drag, startPoint x: 268, startPoint y: 245, endPoint x: 657, endPoint y: 243, distance: 389.0
click at [612, 245] on h3 "CAPGEMINI TECHNOLOGY SERVICES - Céline BARONE" at bounding box center [448, 248] width 507 height 21
copy h3 "CAPGEMINI TECHNOLOGY SERVICES - Céline BARONE"
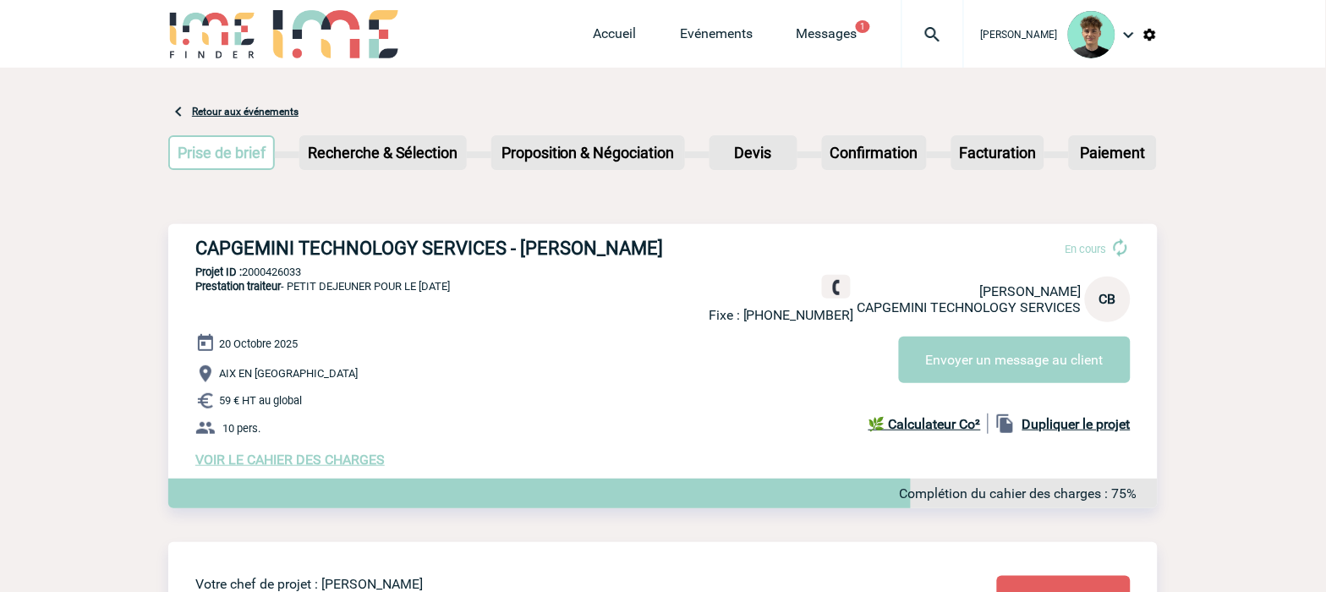
click at [282, 268] on p "Projet ID : 2000426033" at bounding box center [662, 272] width 989 height 13
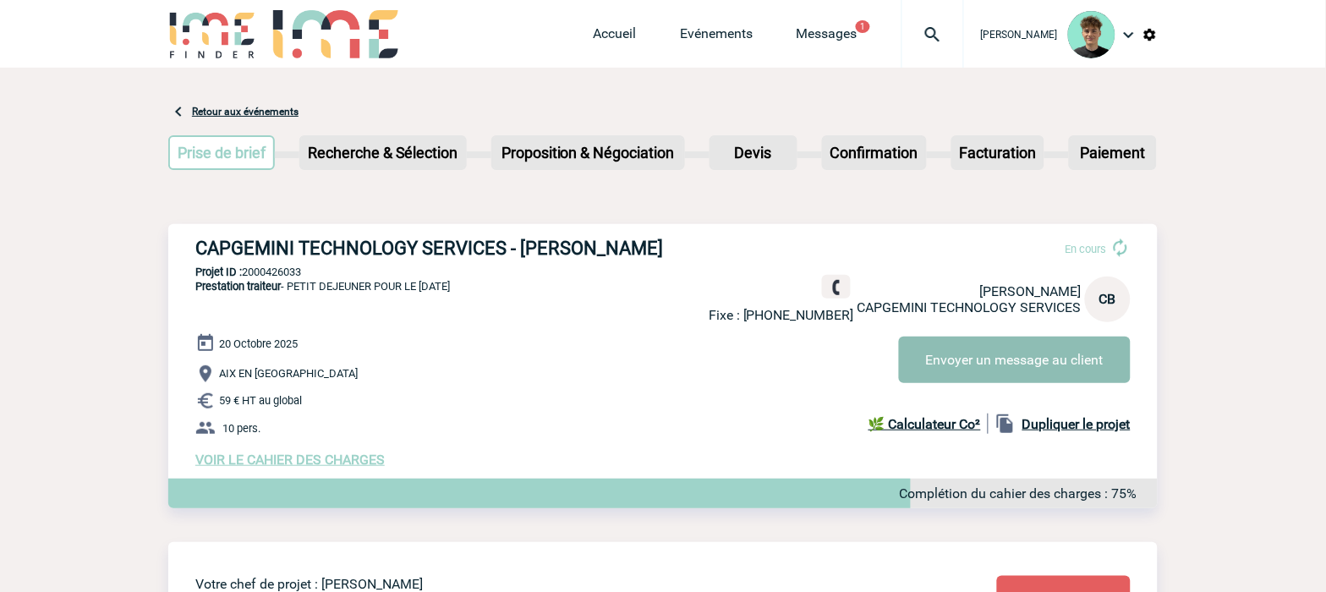
copy p "2000426033"
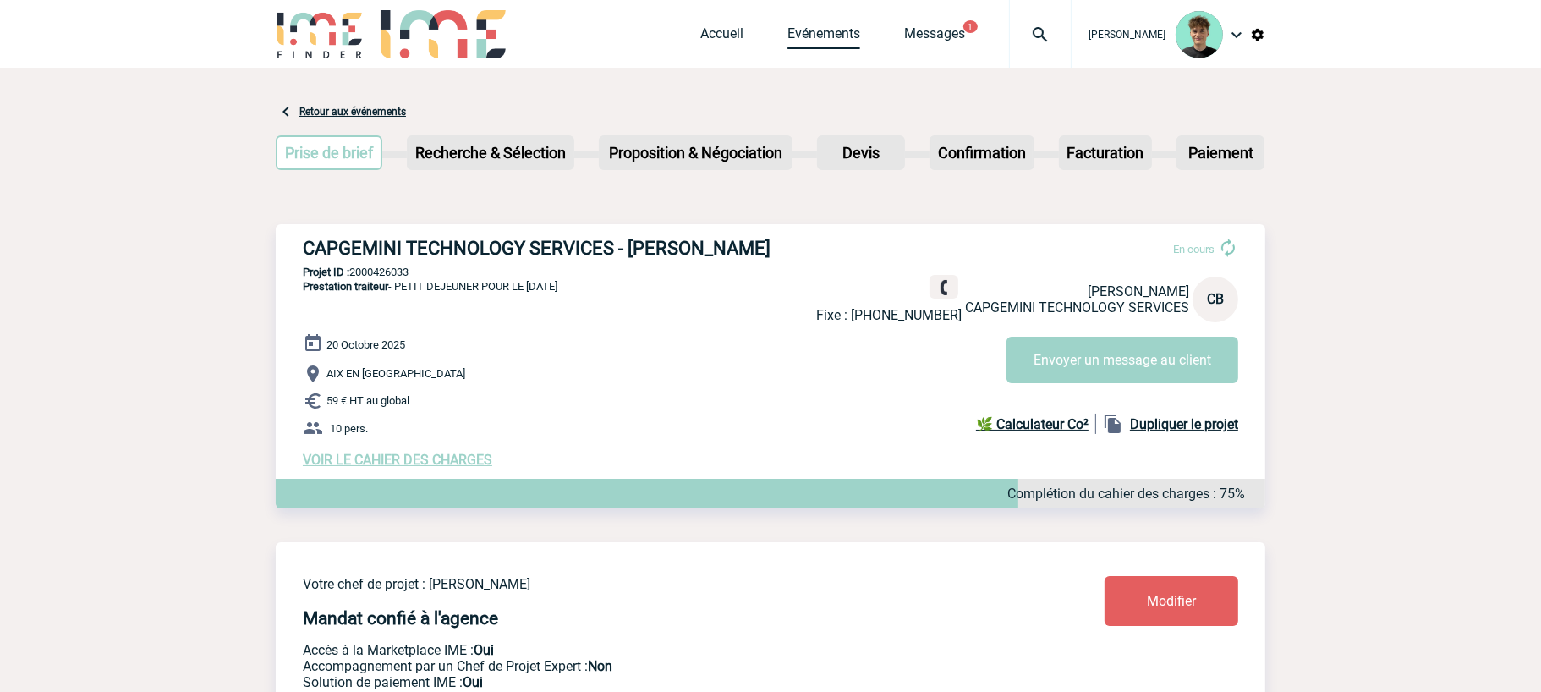
click at [842, 41] on link "Evénements" at bounding box center [823, 37] width 73 height 24
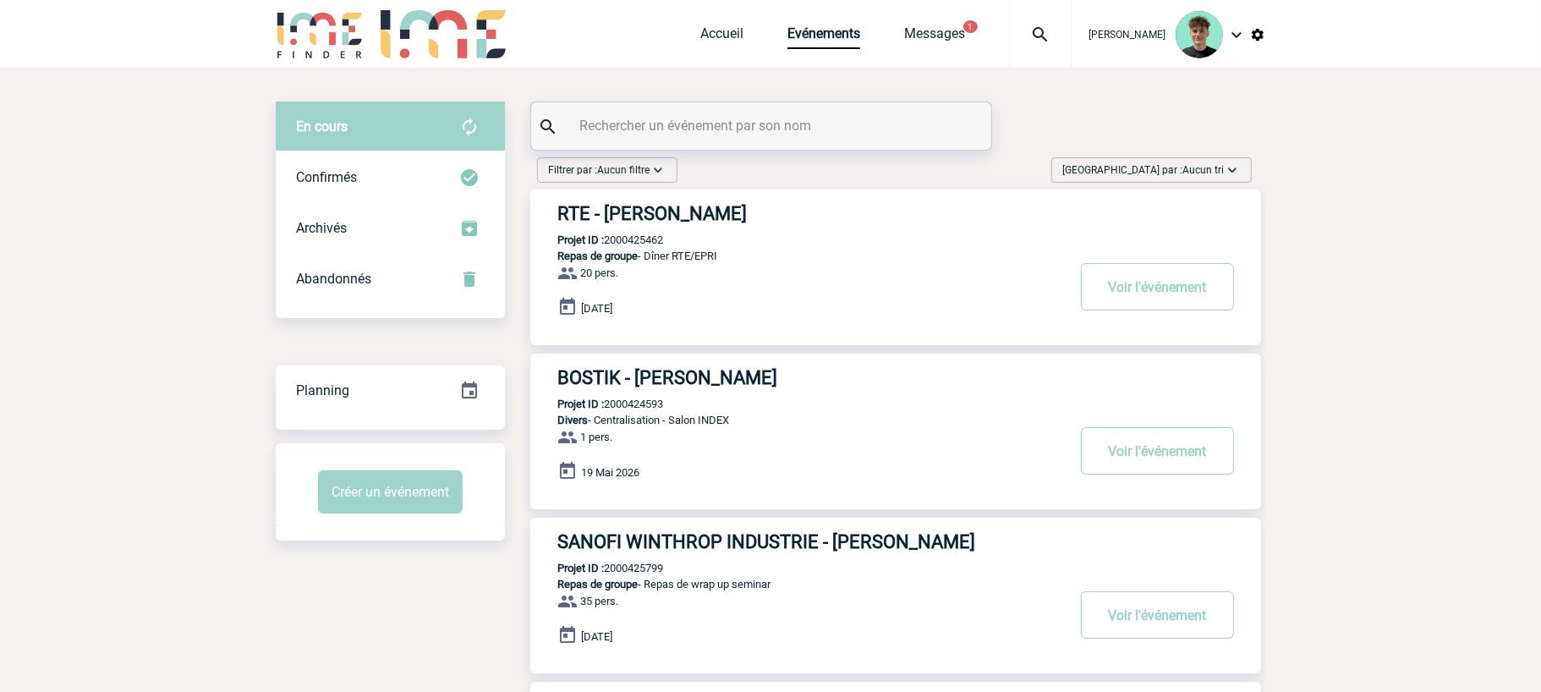
click at [1202, 167] on span "Aucun tri" at bounding box center [1202, 170] width 41 height 12
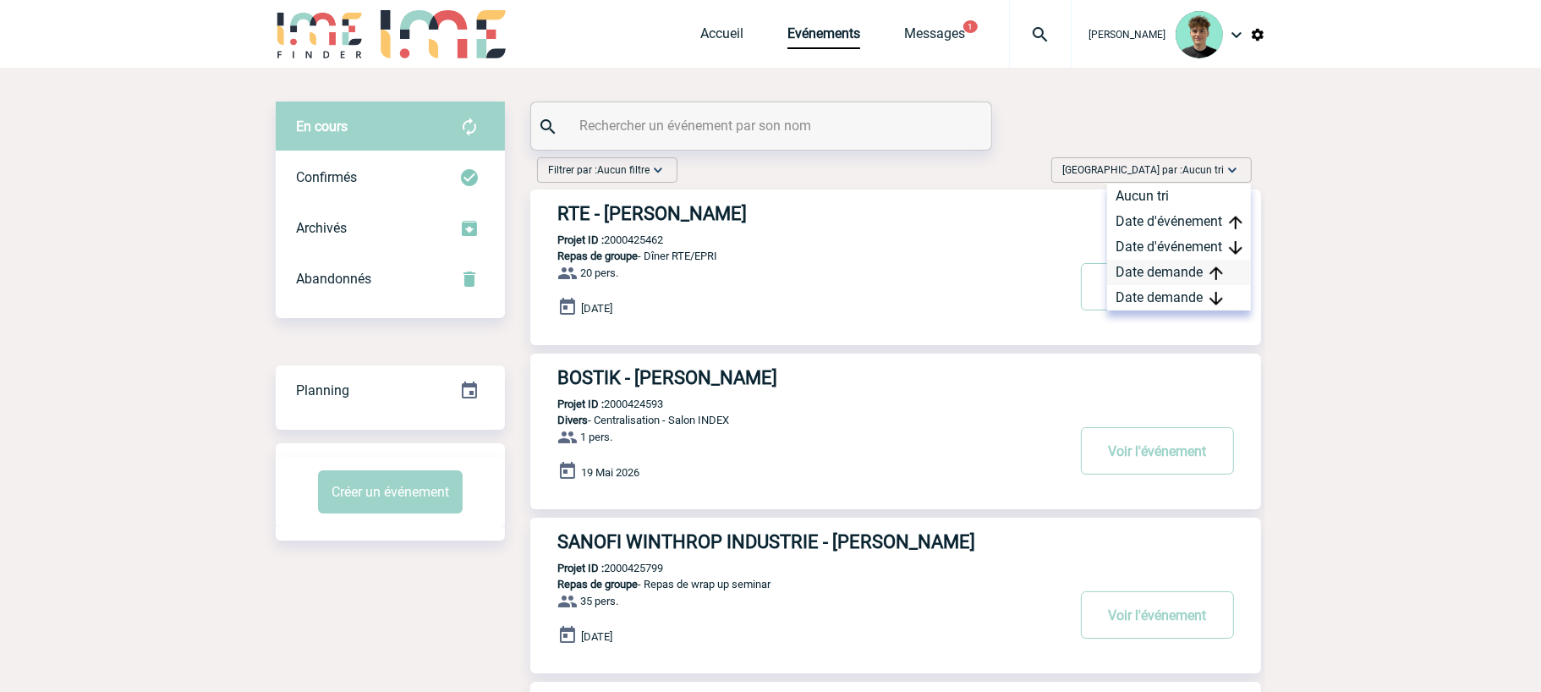
click at [1180, 279] on div "Date demande" at bounding box center [1179, 272] width 144 height 25
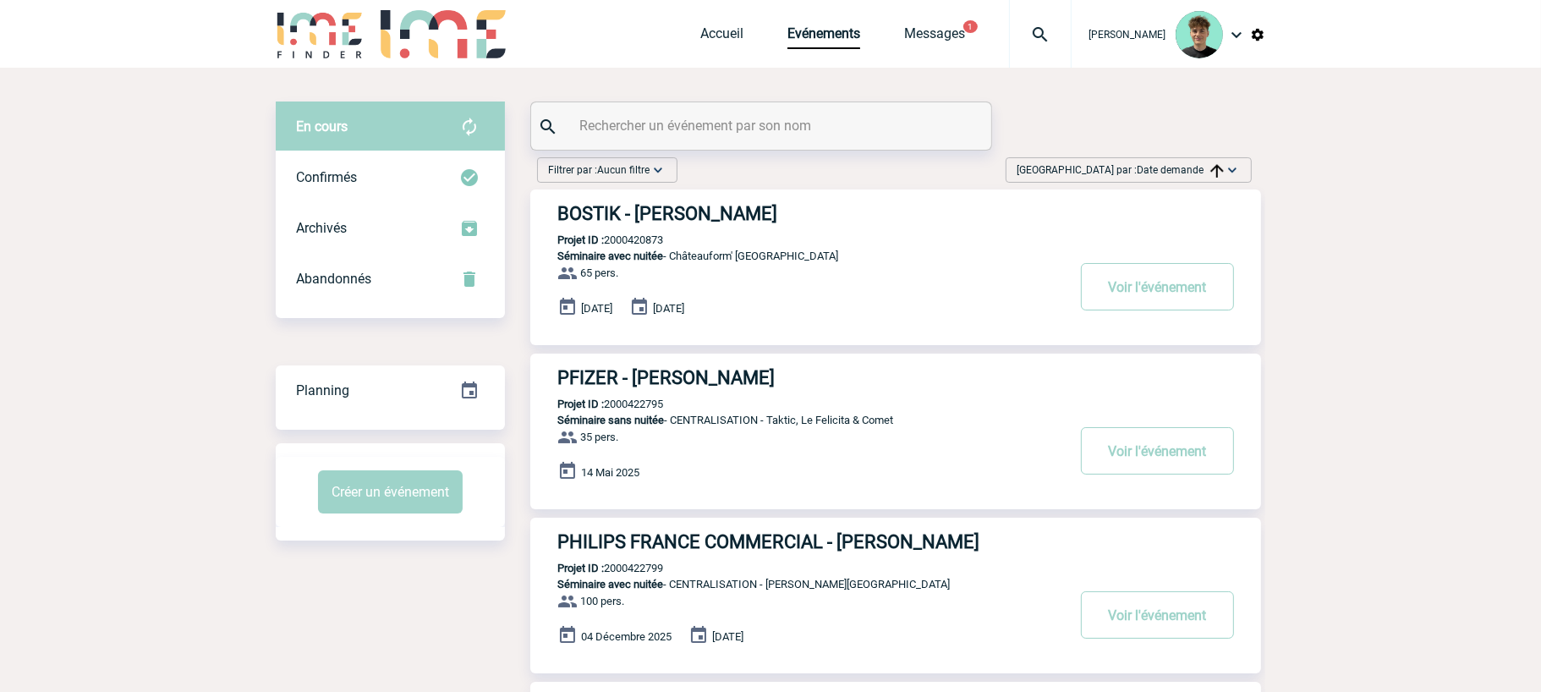
click at [1201, 172] on span "Date demande" at bounding box center [1179, 170] width 87 height 12
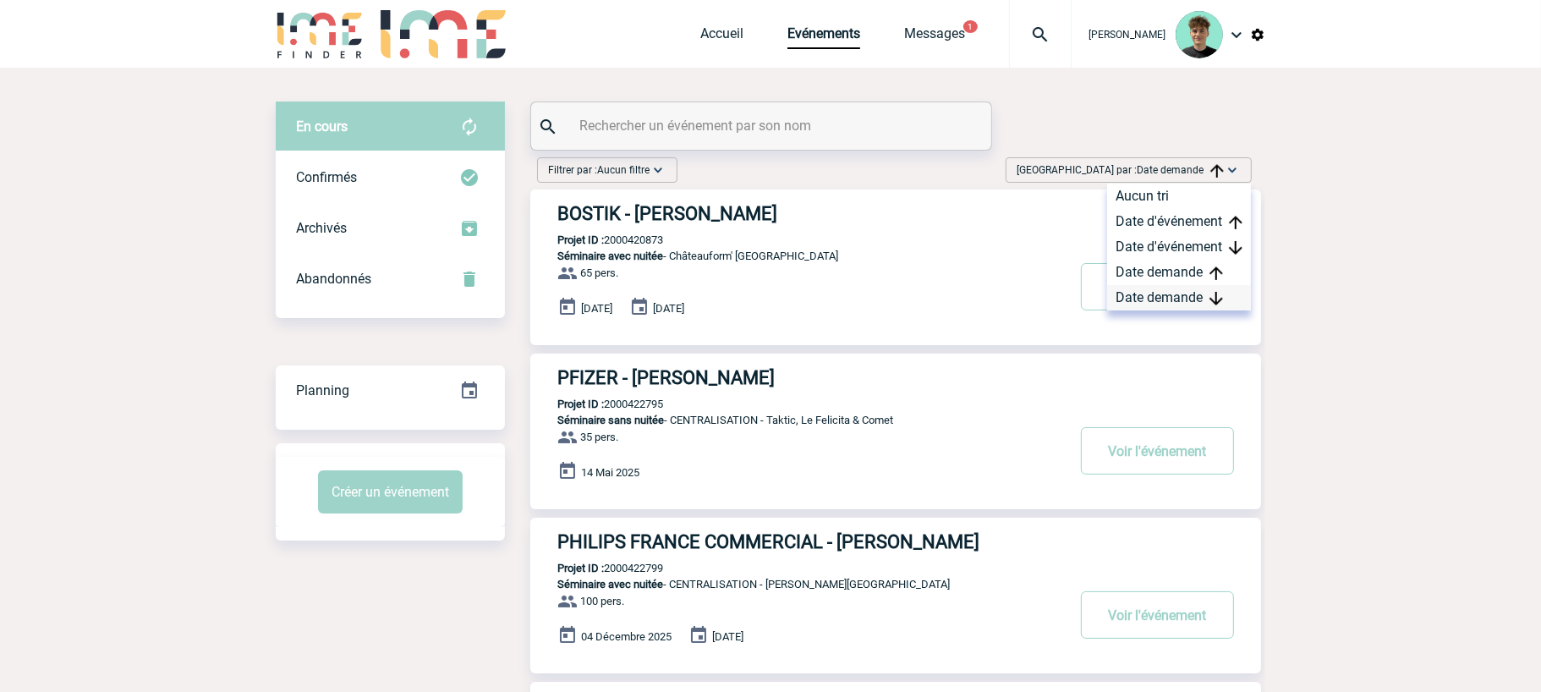
click at [1145, 298] on div "Date demande" at bounding box center [1179, 297] width 144 height 25
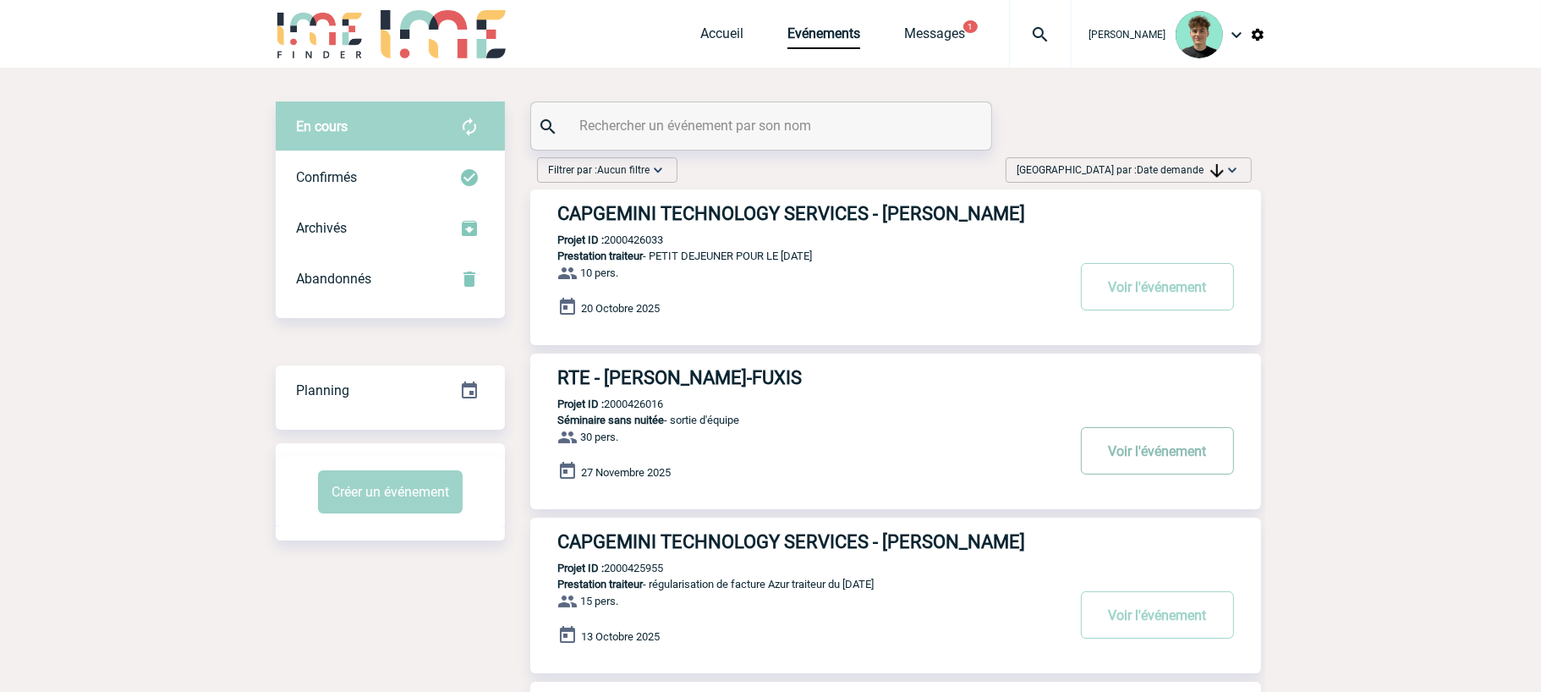
click at [1111, 441] on button "Voir l'événement" at bounding box center [1157, 450] width 153 height 47
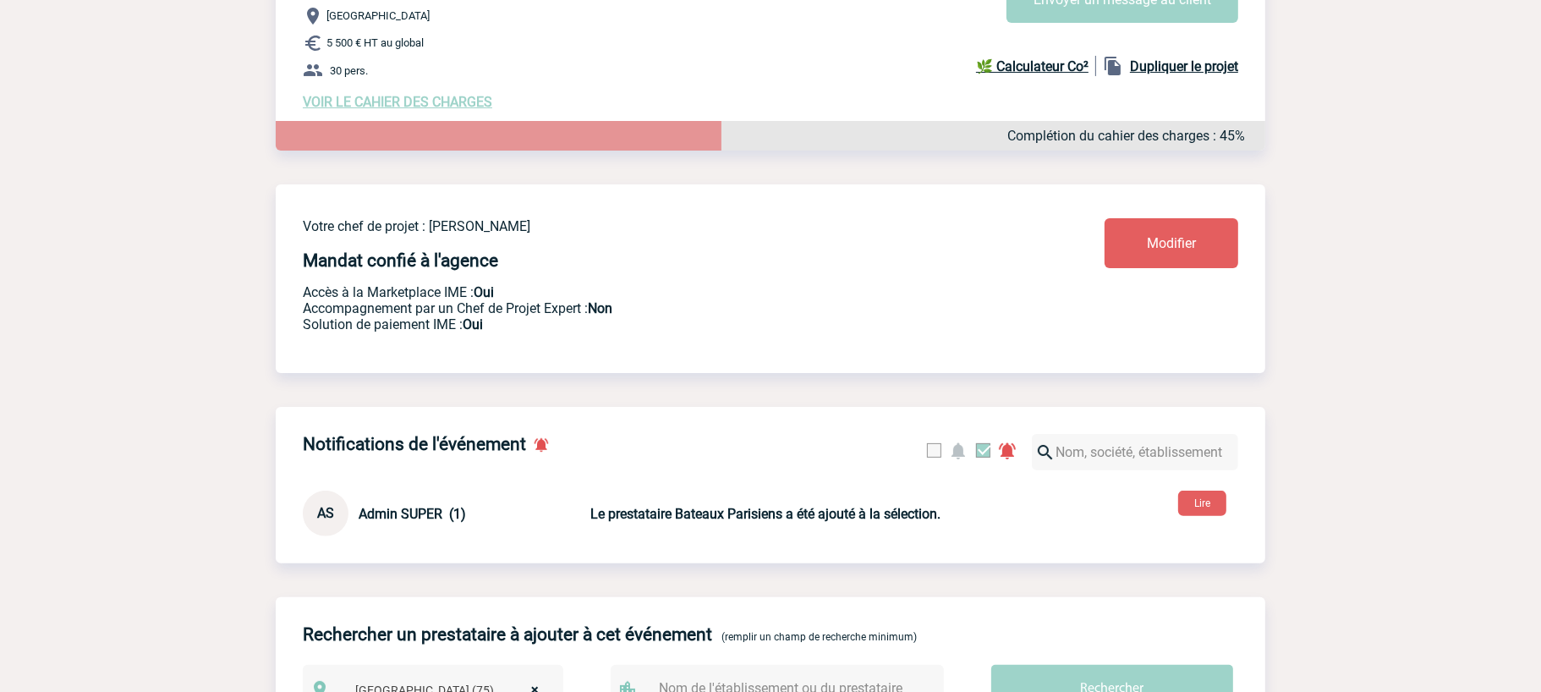
scroll to position [284, 0]
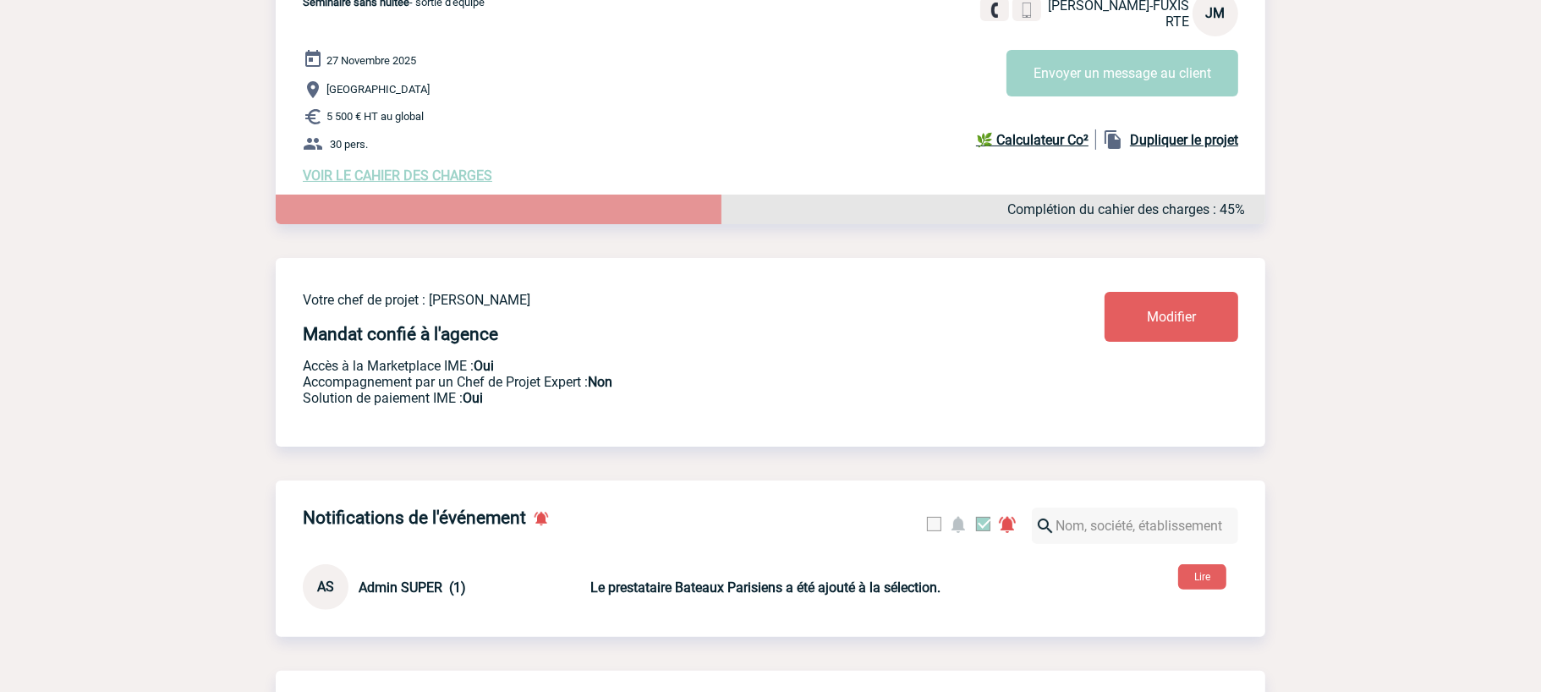
click at [468, 311] on div "Votre chef de projet : [PERSON_NAME] Mandat confié à l'agence Accès à la Market…" at bounding box center [654, 349] width 702 height 114
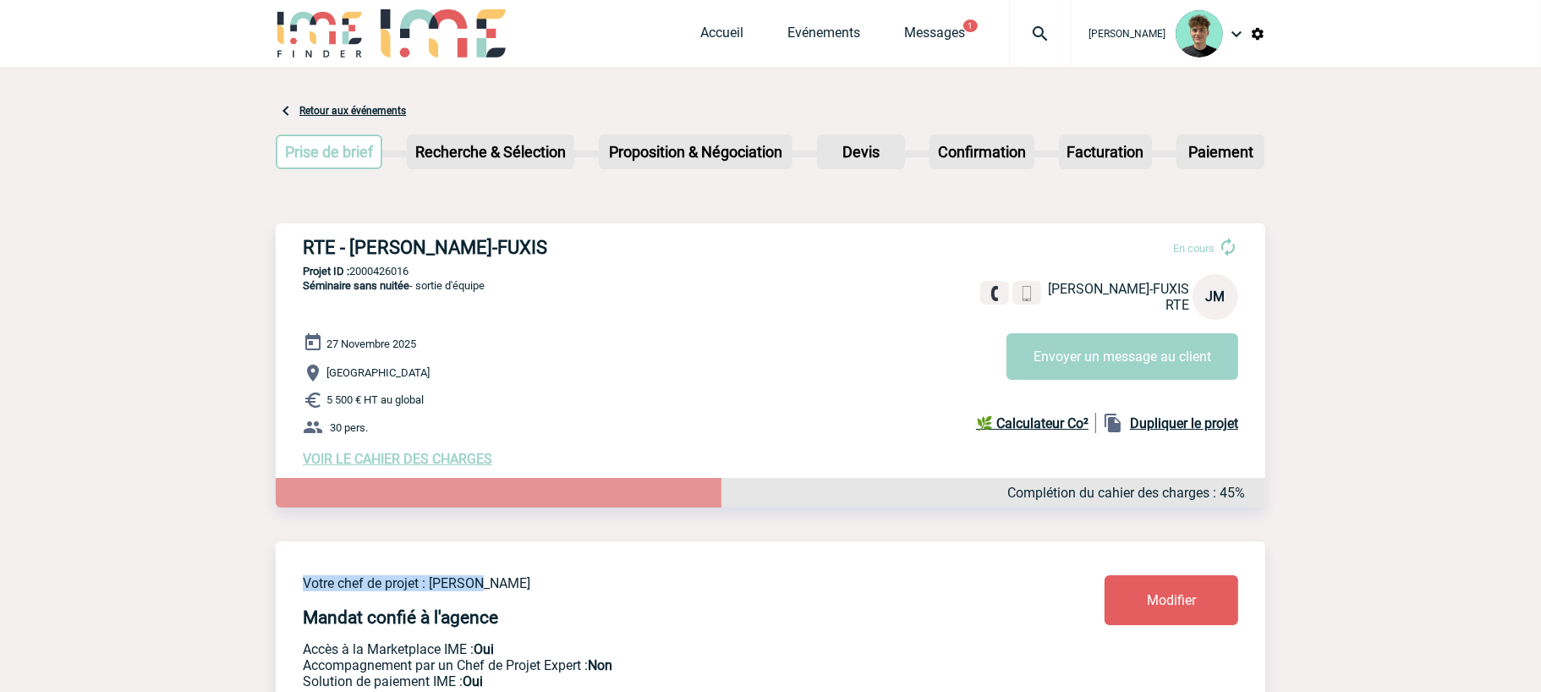
scroll to position [0, 0]
click at [319, 242] on h3 "RTE - [PERSON_NAME]-FUXIS" at bounding box center [556, 248] width 507 height 21
copy h3 "RTE - [PERSON_NAME]-FUXIS"
drag, startPoint x: 319, startPoint y: 242, endPoint x: 502, endPoint y: 255, distance: 183.9
click at [502, 255] on h3 "RTE - [PERSON_NAME]-FUXIS" at bounding box center [556, 248] width 507 height 21
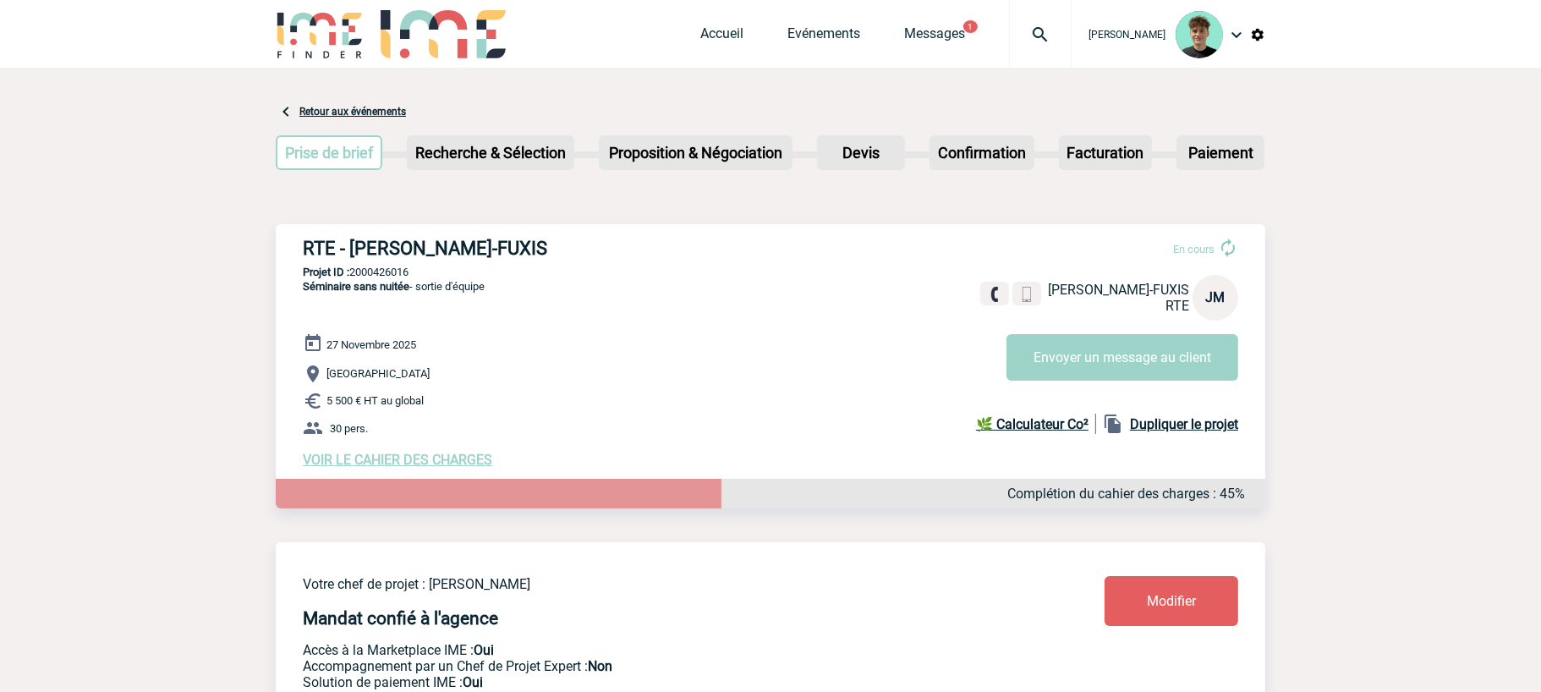
click at [401, 268] on p "Projet ID : 2000426016" at bounding box center [770, 272] width 989 height 13
copy p "2000426016"
click at [431, 287] on span "Séminaire sans nuitée - sortie d'équipe" at bounding box center [394, 286] width 182 height 13
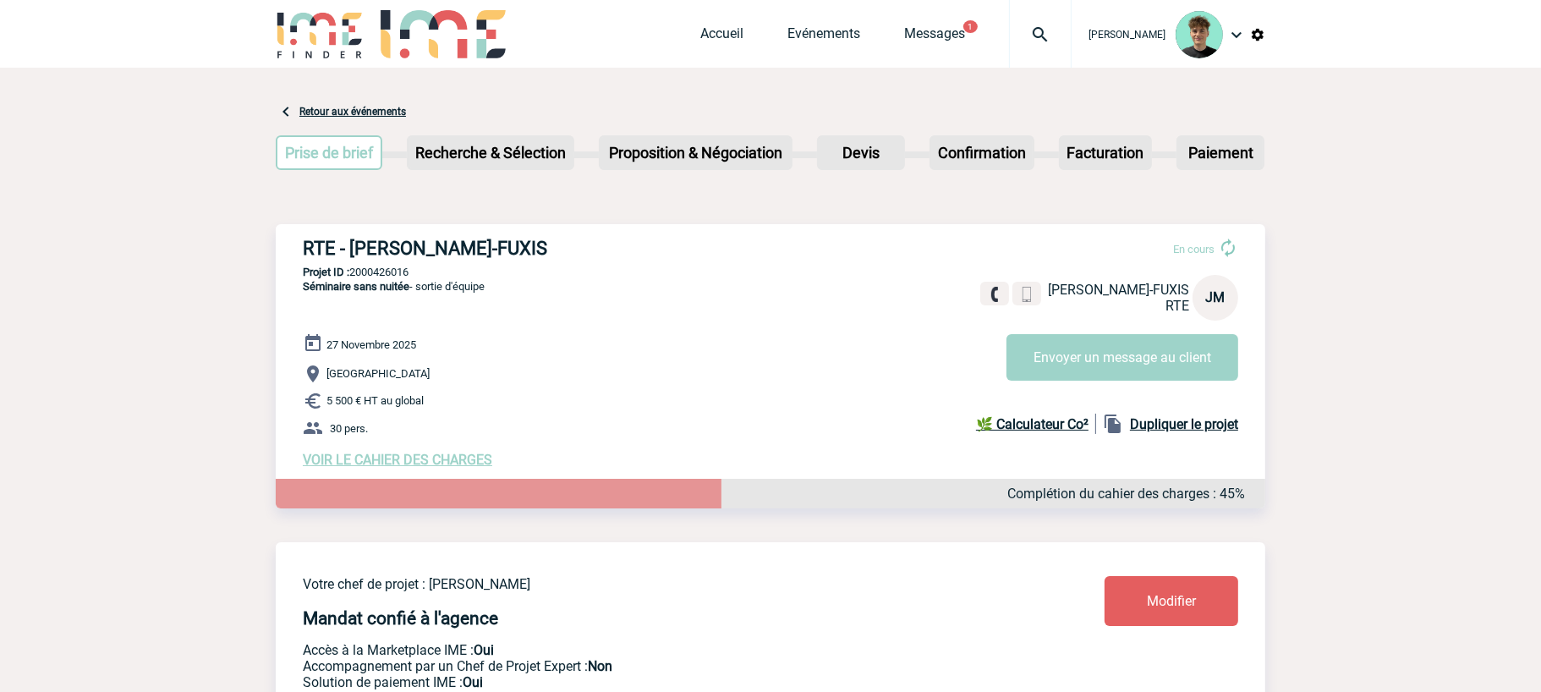
drag, startPoint x: 431, startPoint y: 287, endPoint x: 483, endPoint y: 289, distance: 51.6
click at [483, 289] on span "Séminaire sans nuitée - sortie d'équipe" at bounding box center [394, 286] width 182 height 13
copy span "sortie d'équipe"
